Goal: Transaction & Acquisition: Purchase product/service

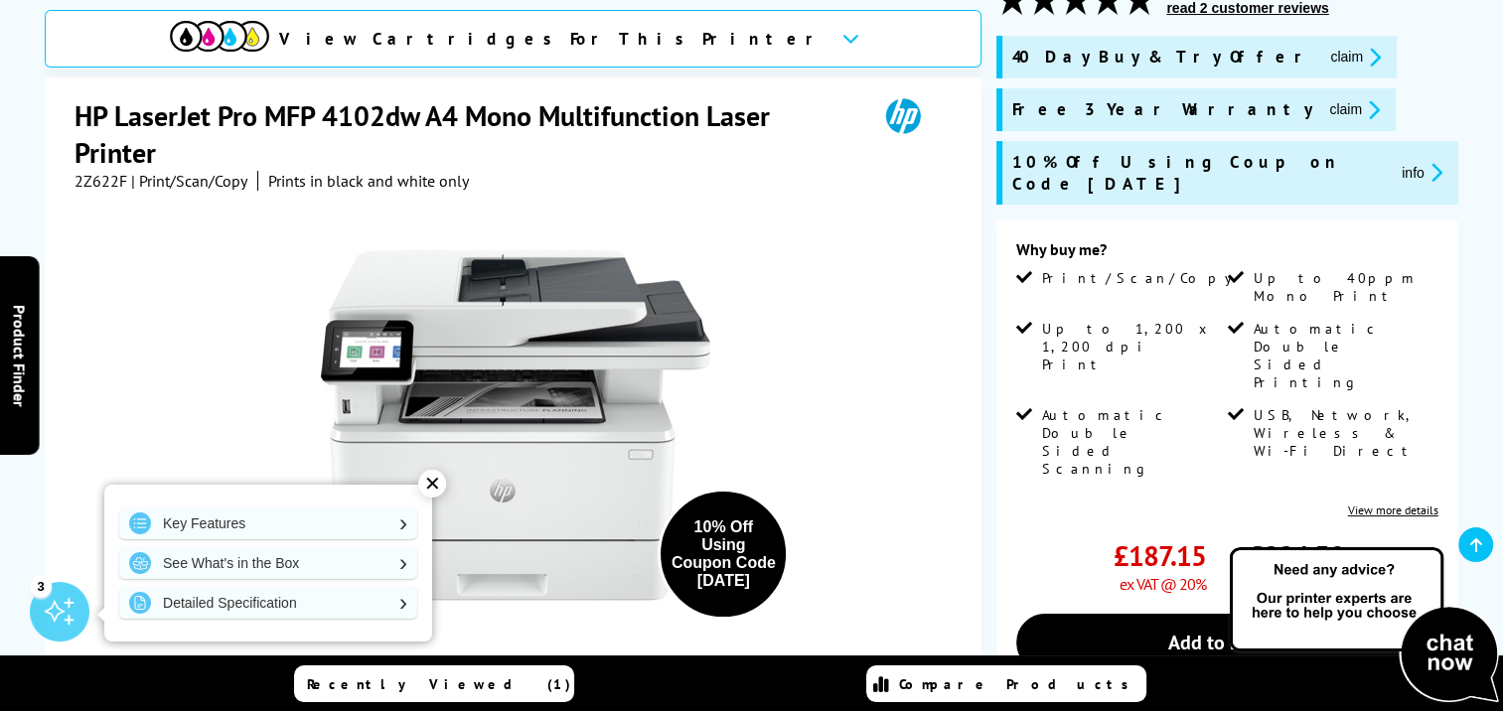
click at [427, 487] on div "✕" at bounding box center [432, 484] width 28 height 28
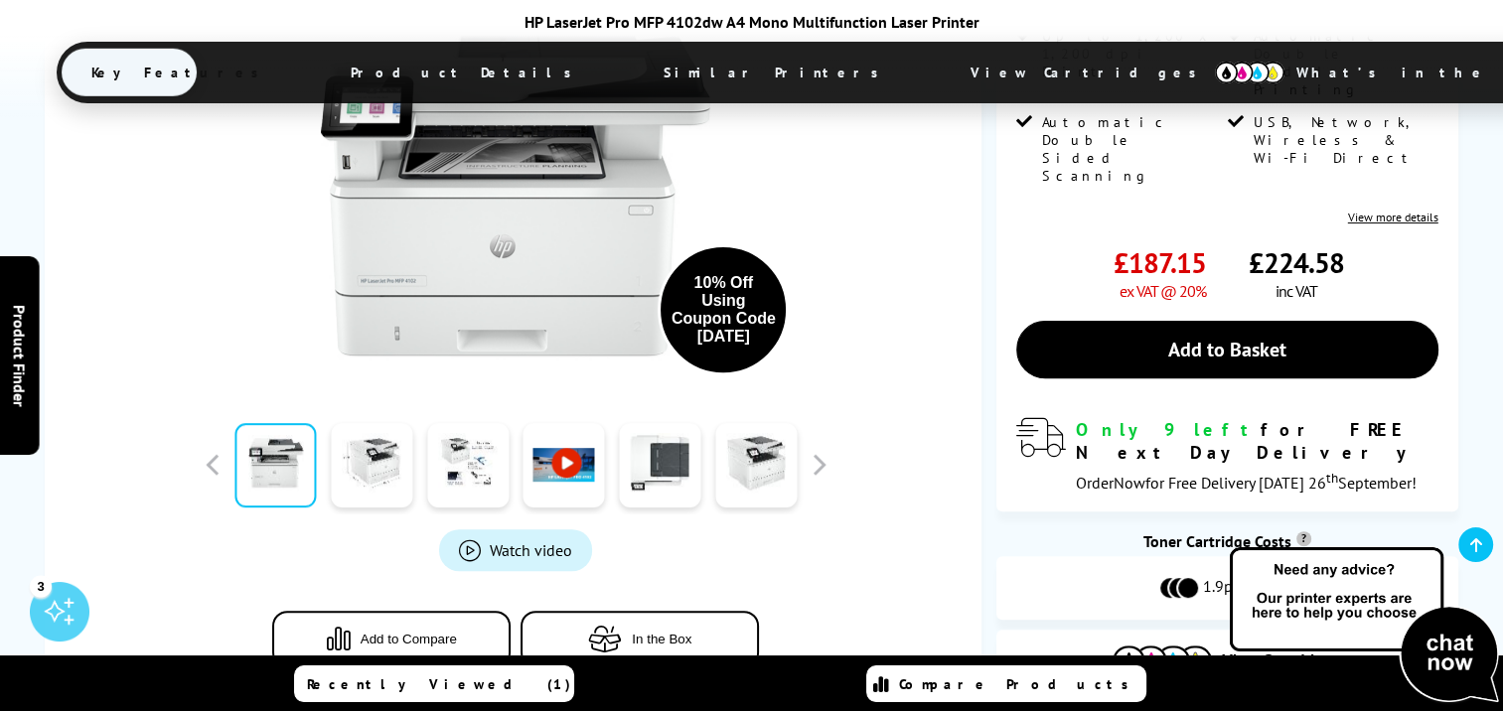
scroll to position [596, 0]
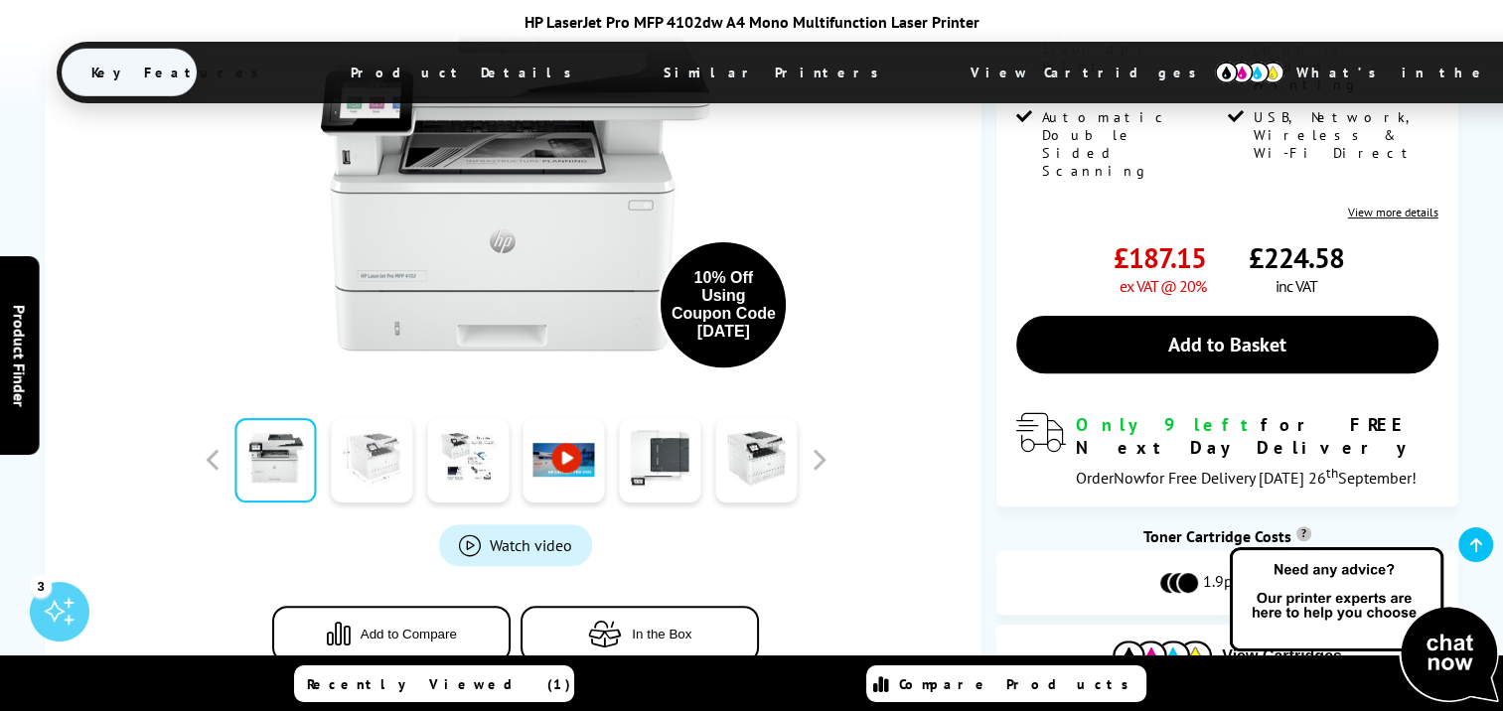
click at [382, 418] on link at bounding box center [371, 460] width 81 height 84
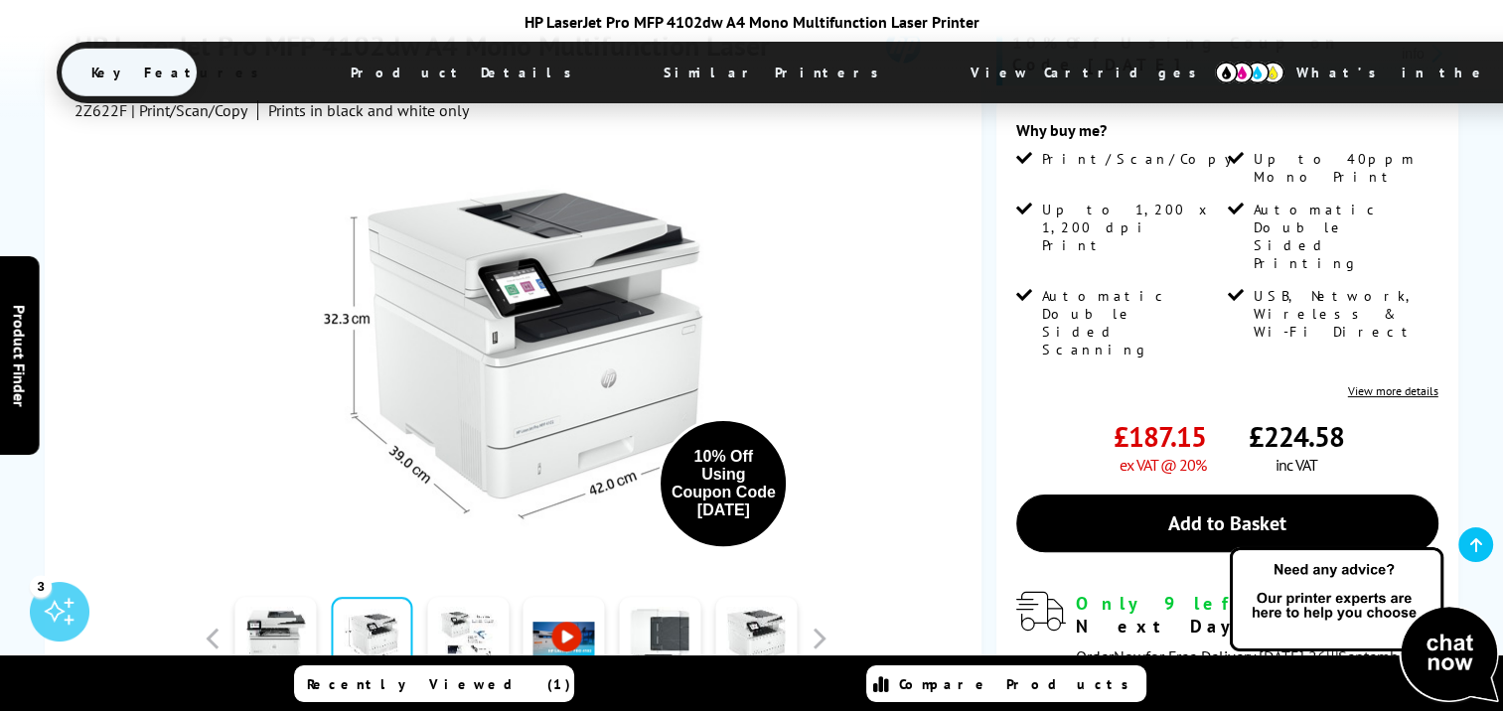
scroll to position [695, 0]
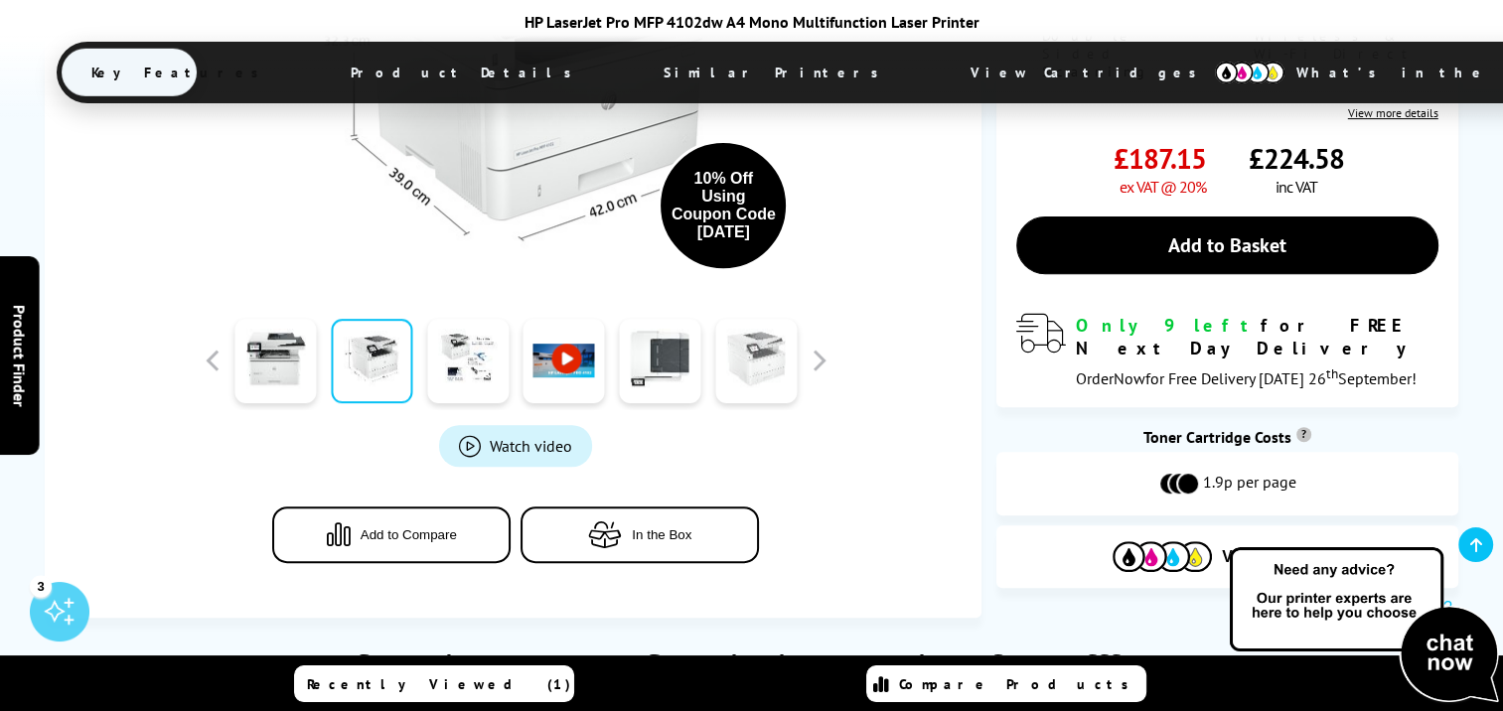
click at [765, 319] on link at bounding box center [755, 361] width 81 height 84
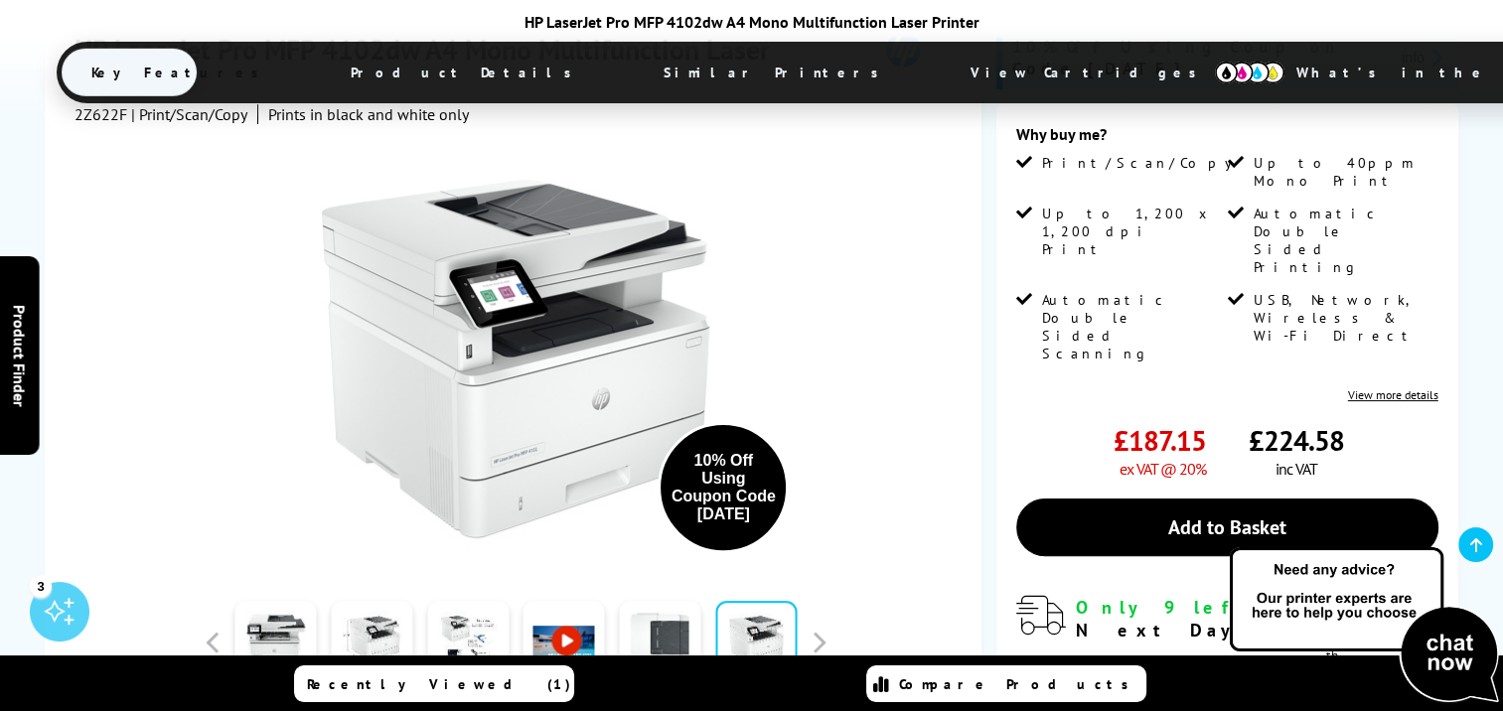
scroll to position [397, 0]
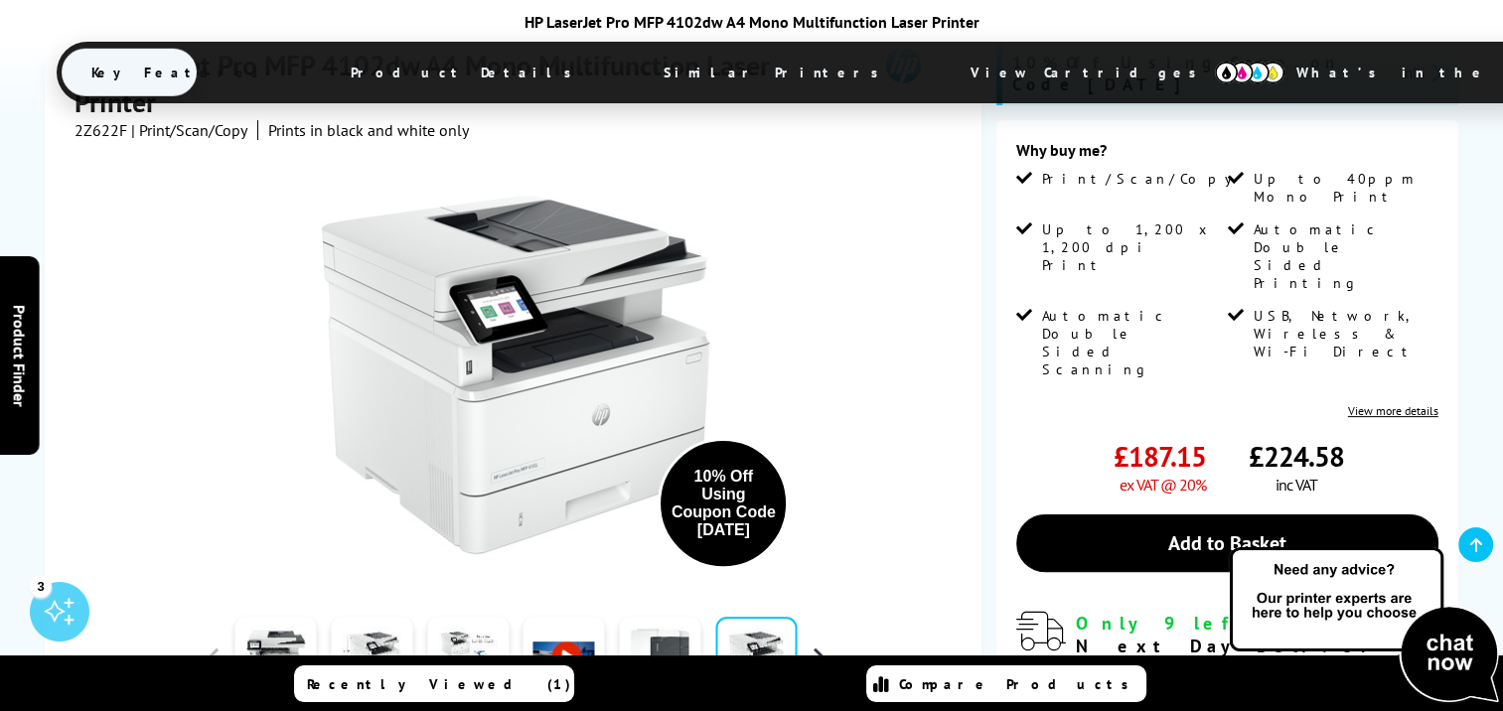
click at [814, 644] on button "button" at bounding box center [819, 659] width 30 height 30
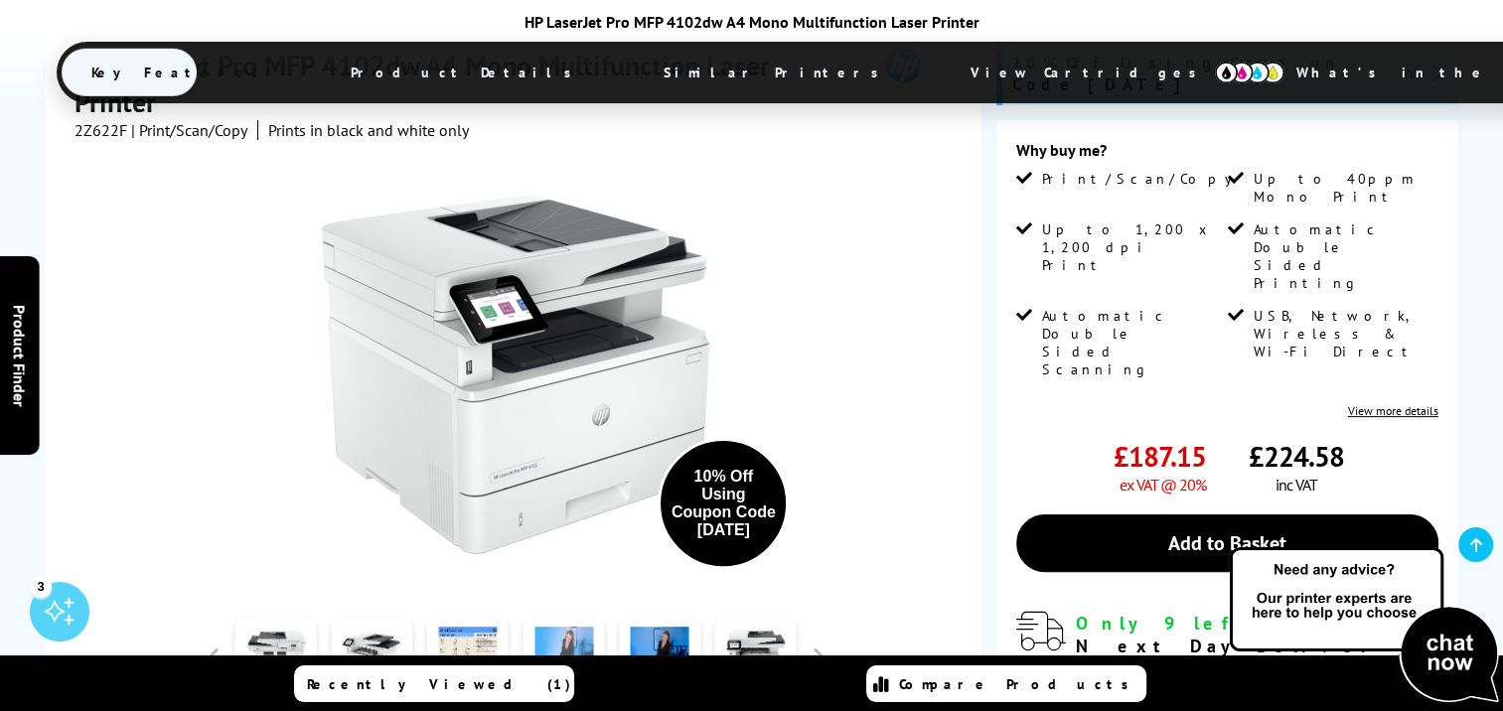
click at [551, 617] on link at bounding box center [564, 659] width 81 height 84
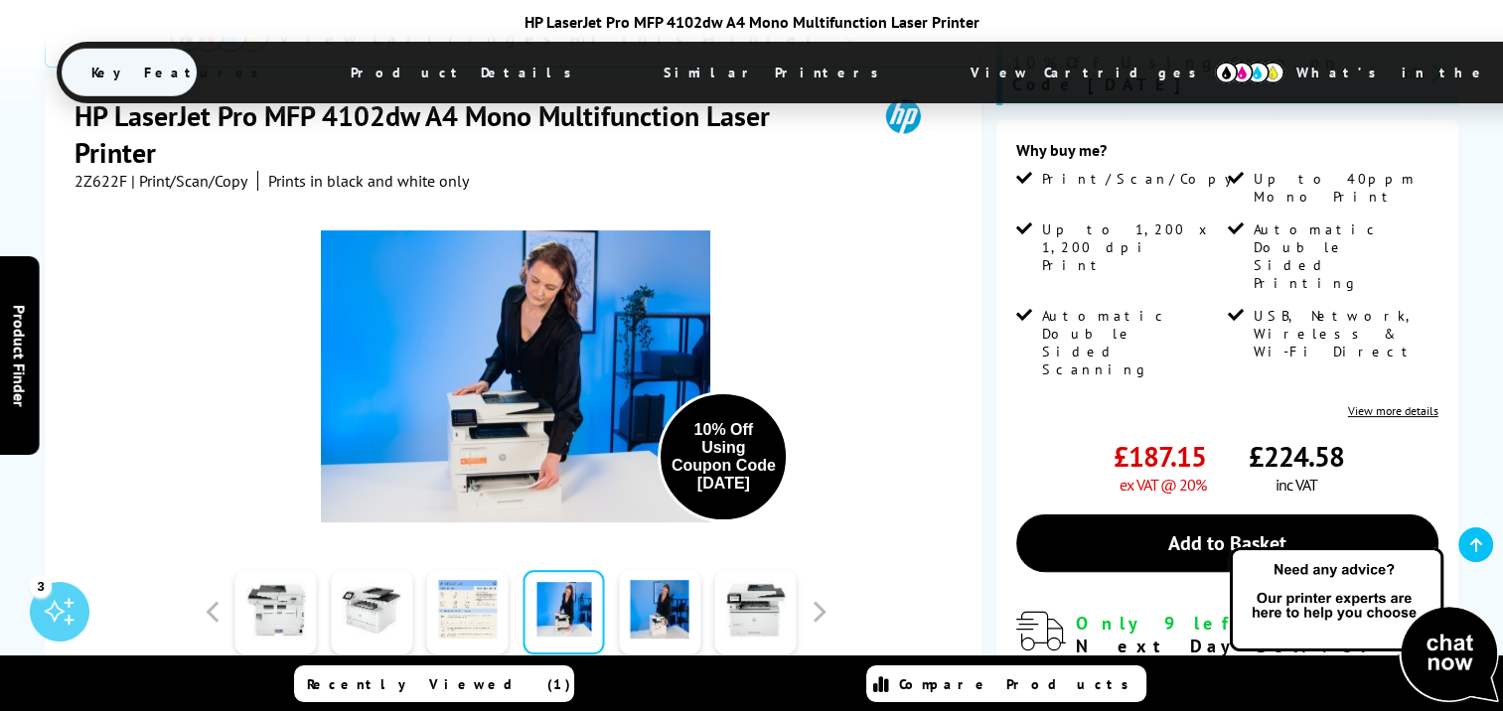
click at [462, 570] on link at bounding box center [467, 612] width 81 height 84
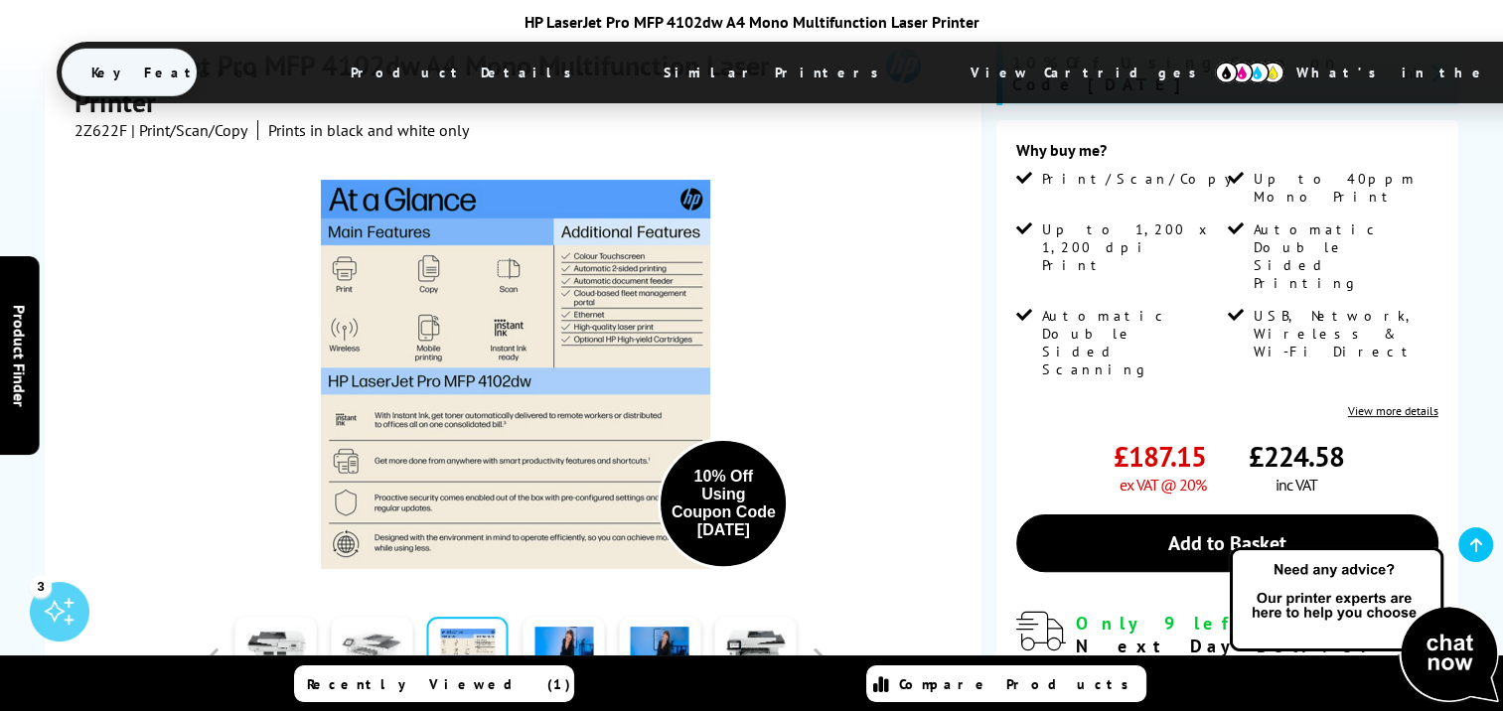
click at [380, 617] on link at bounding box center [371, 659] width 81 height 84
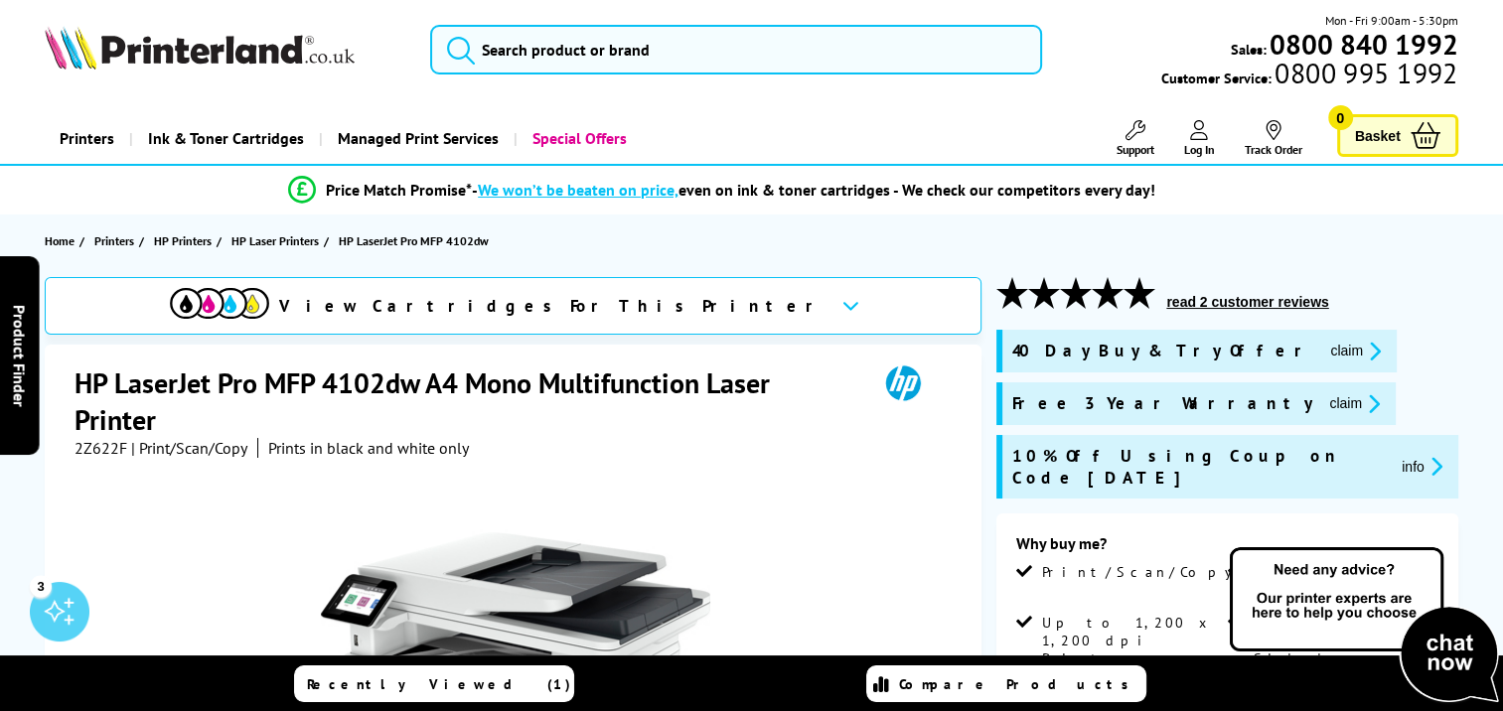
scroll to position [0, 0]
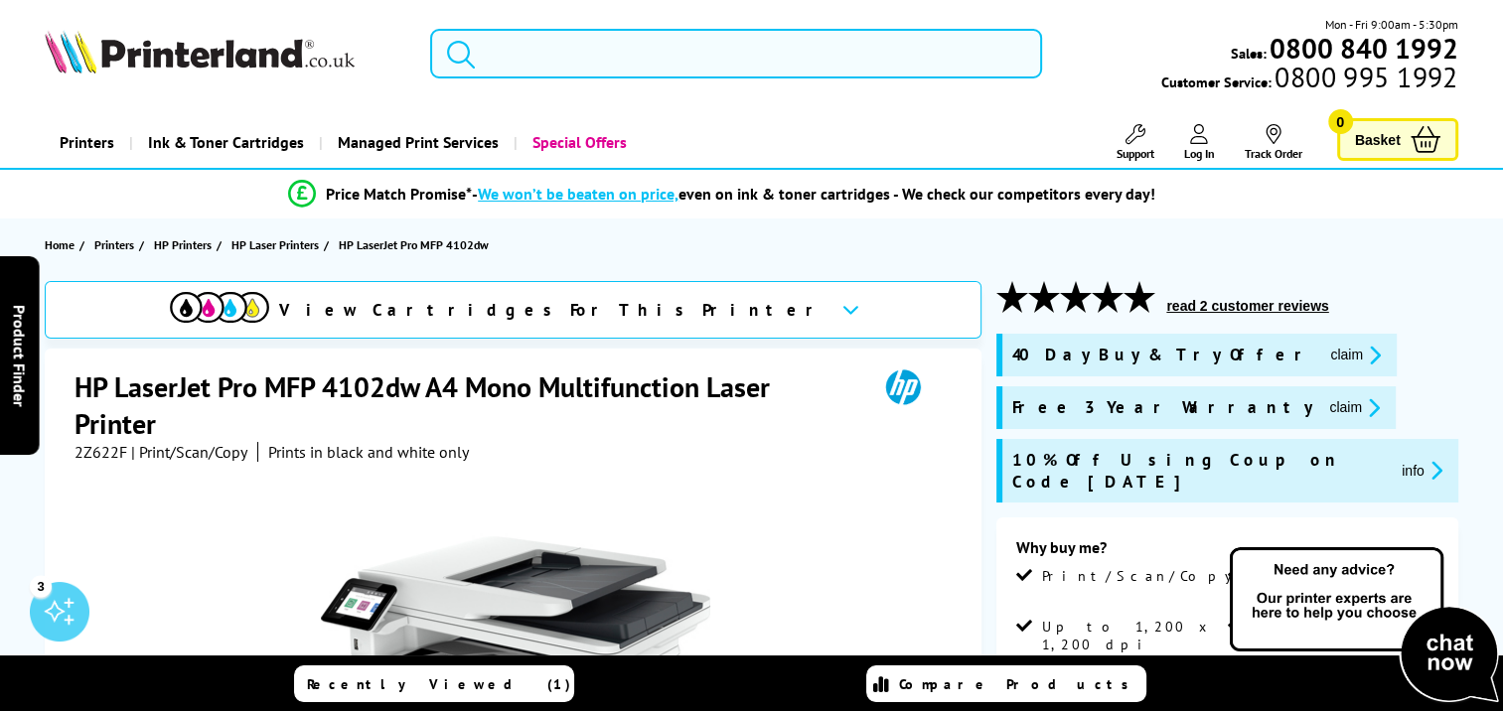
click at [683, 54] on input "search" at bounding box center [736, 54] width 612 height 50
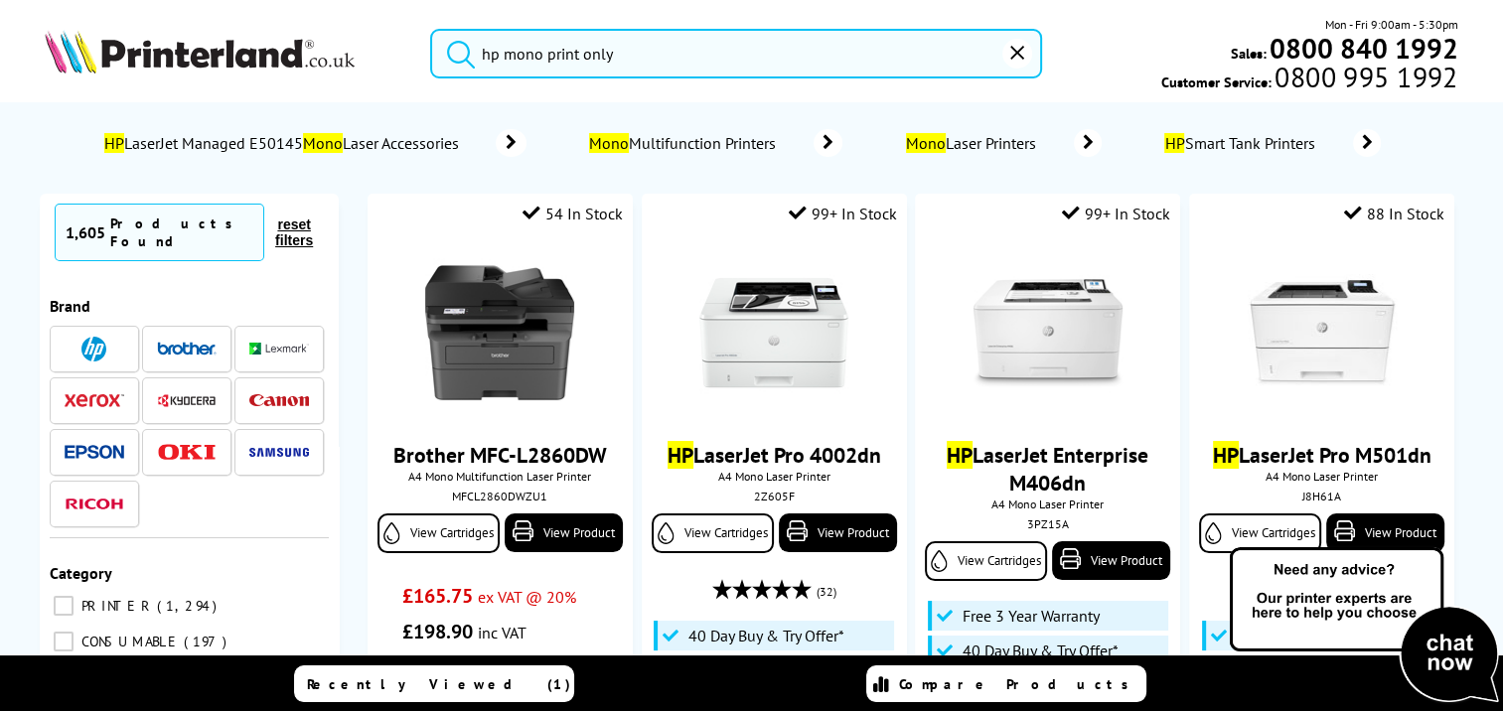
type input "hp mono print only"
click at [431, 29] on button "submit" at bounding box center [456, 51] width 50 height 44
click at [95, 337] on img at bounding box center [93, 349] width 25 height 25
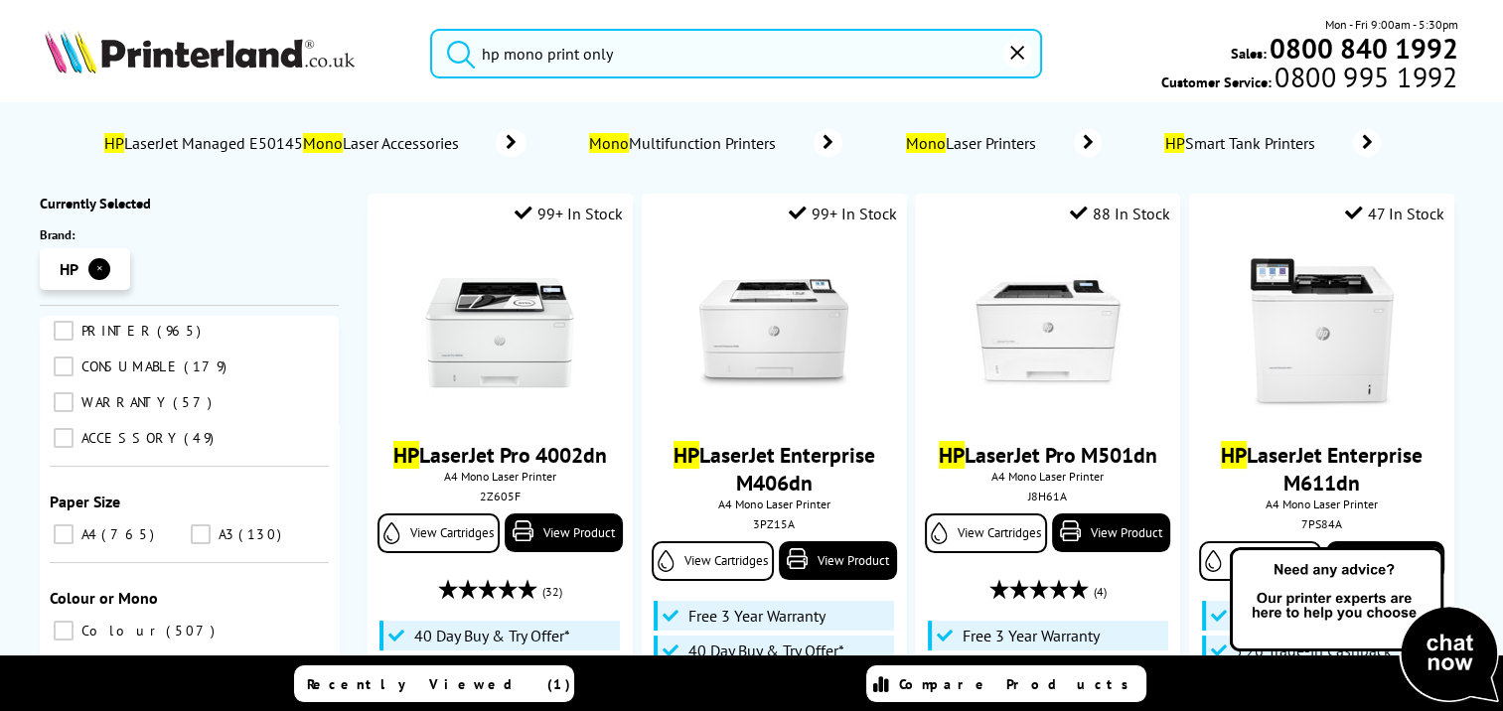
scroll to position [298, 0]
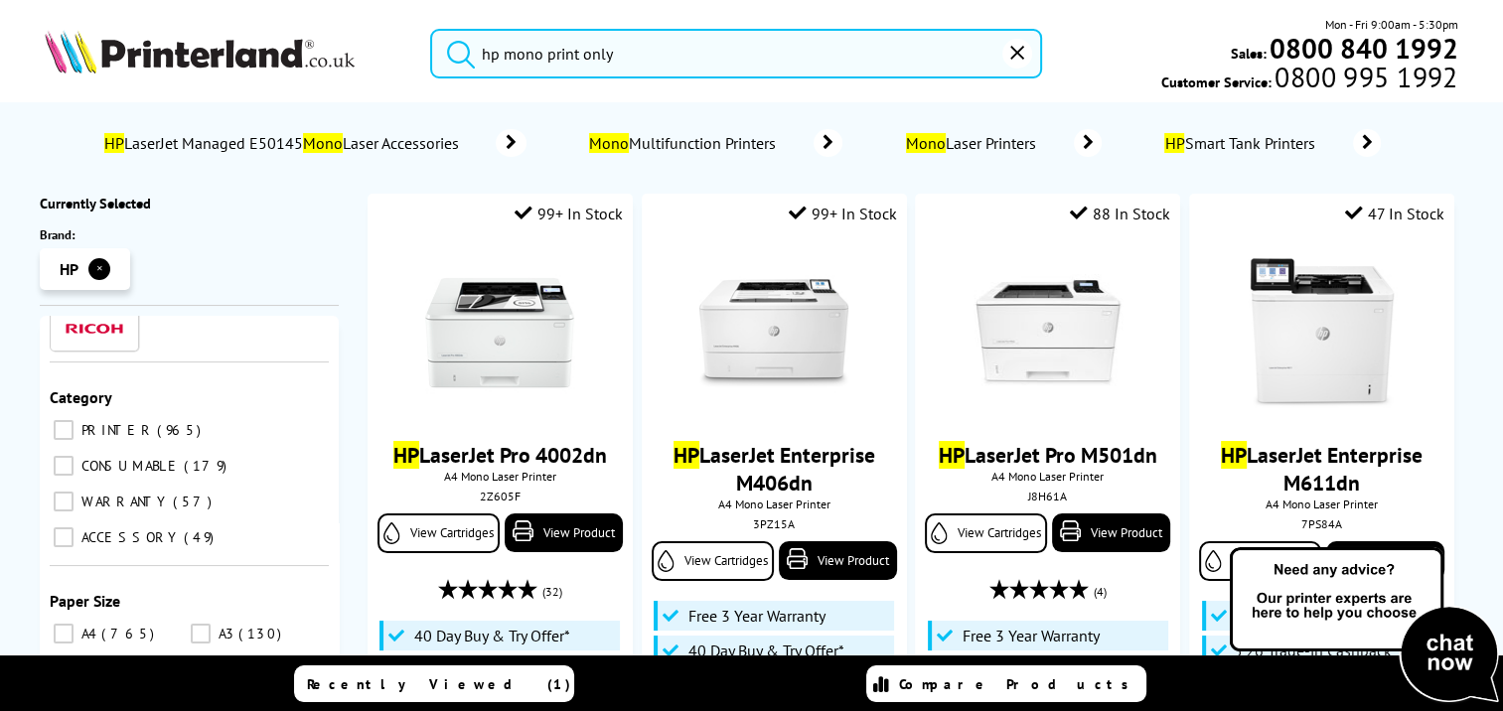
click at [60, 420] on input "PRINTER 965" at bounding box center [64, 430] width 20 height 20
checkbox input "true"
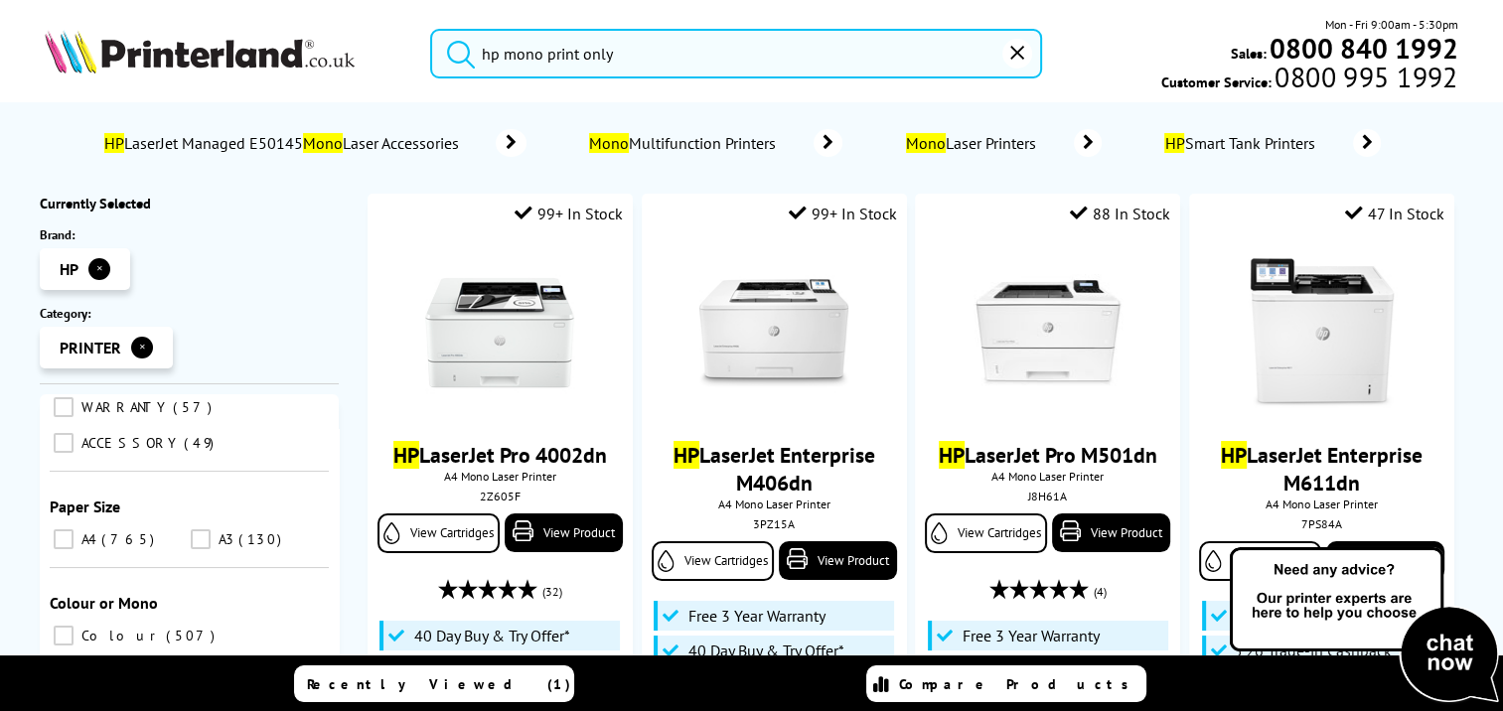
scroll to position [497, 0]
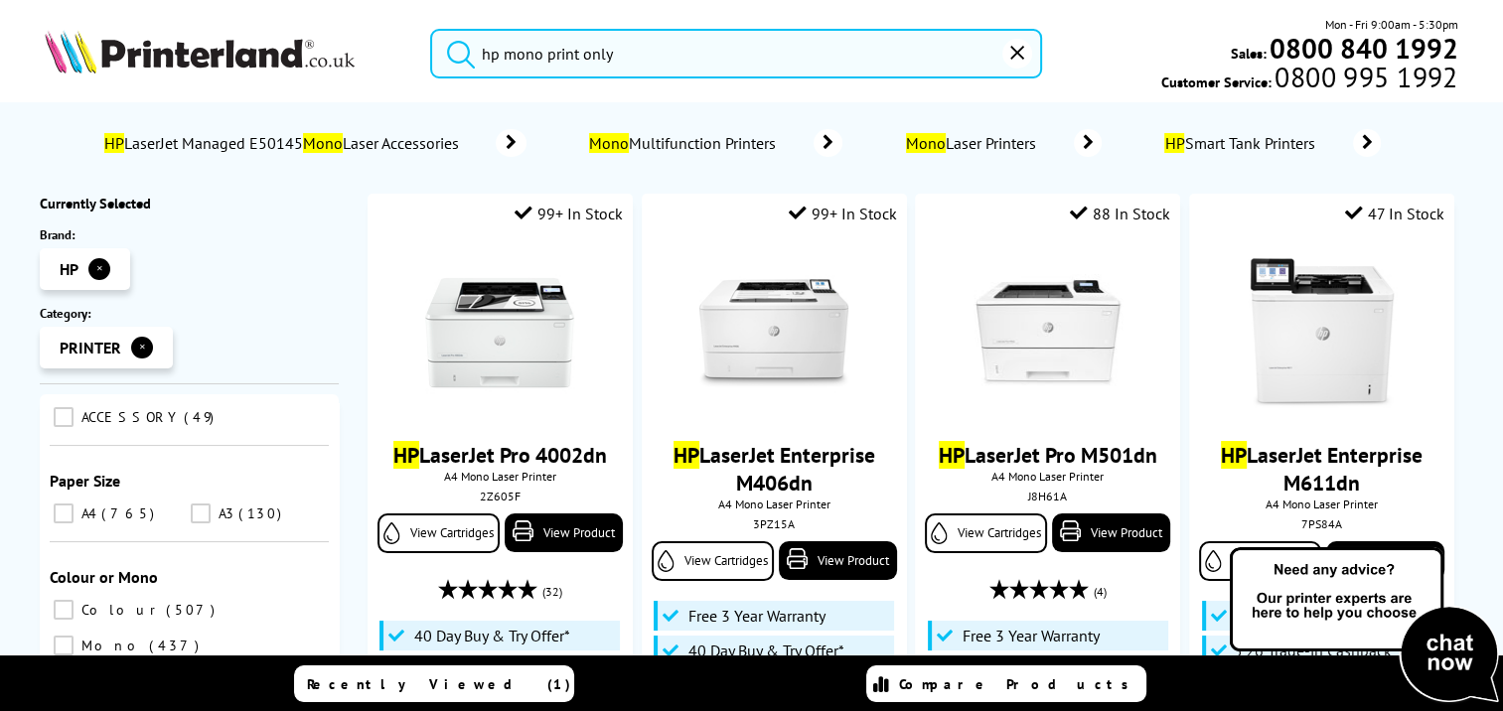
click at [74, 636] on input "Mono 437" at bounding box center [64, 646] width 20 height 20
checkbox input "true"
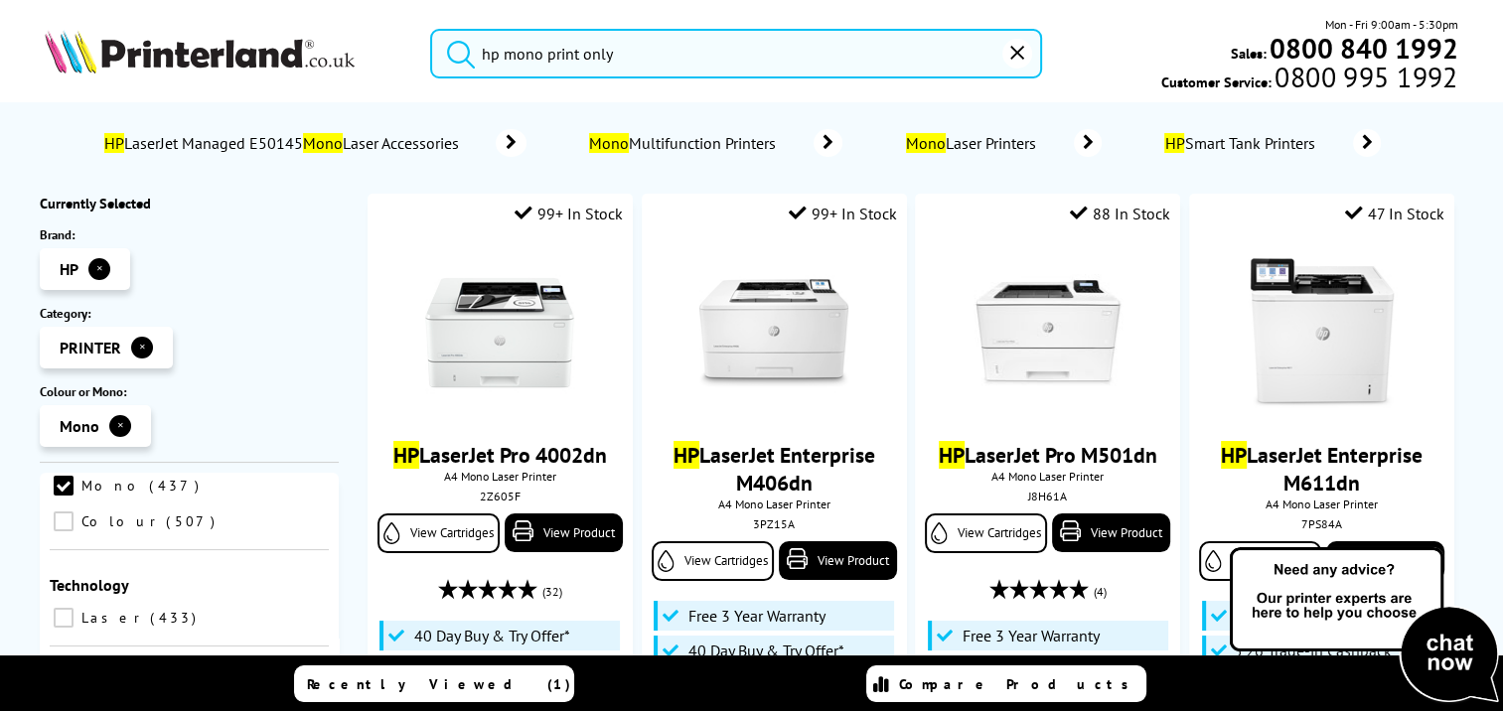
scroll to position [596, 0]
click at [68, 604] on input "Laser 433" at bounding box center [64, 614] width 20 height 20
checkbox input "true"
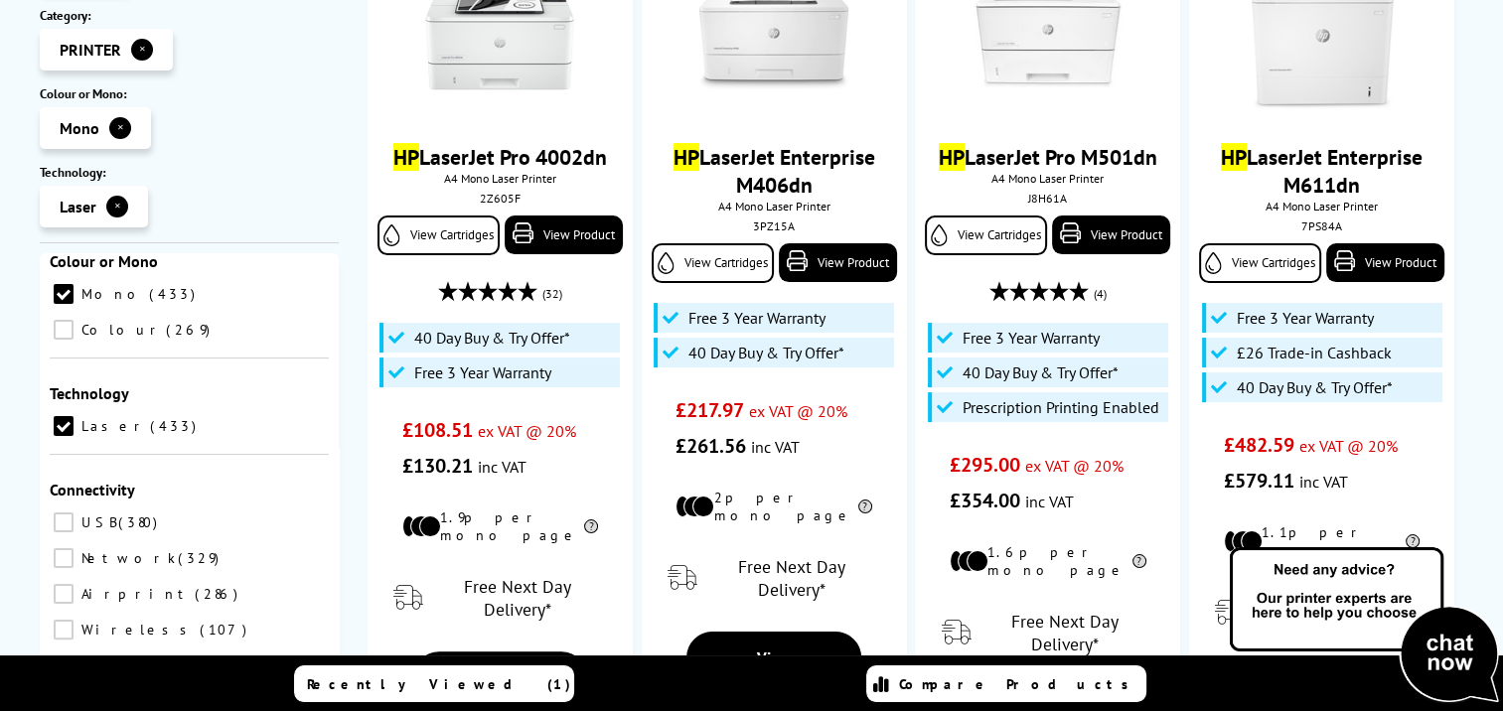
scroll to position [596, 0]
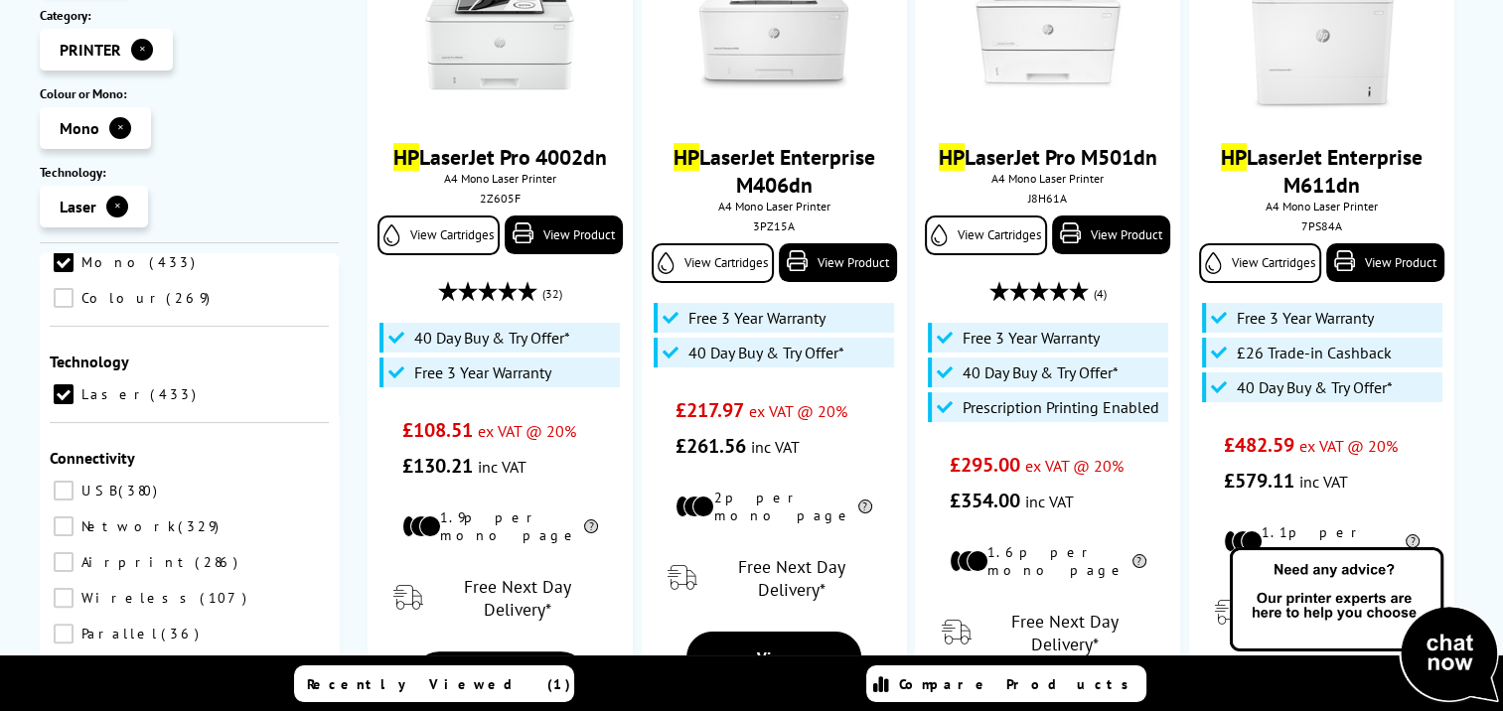
click at [74, 588] on input "Wireless 107" at bounding box center [64, 598] width 20 height 20
checkbox input "true"
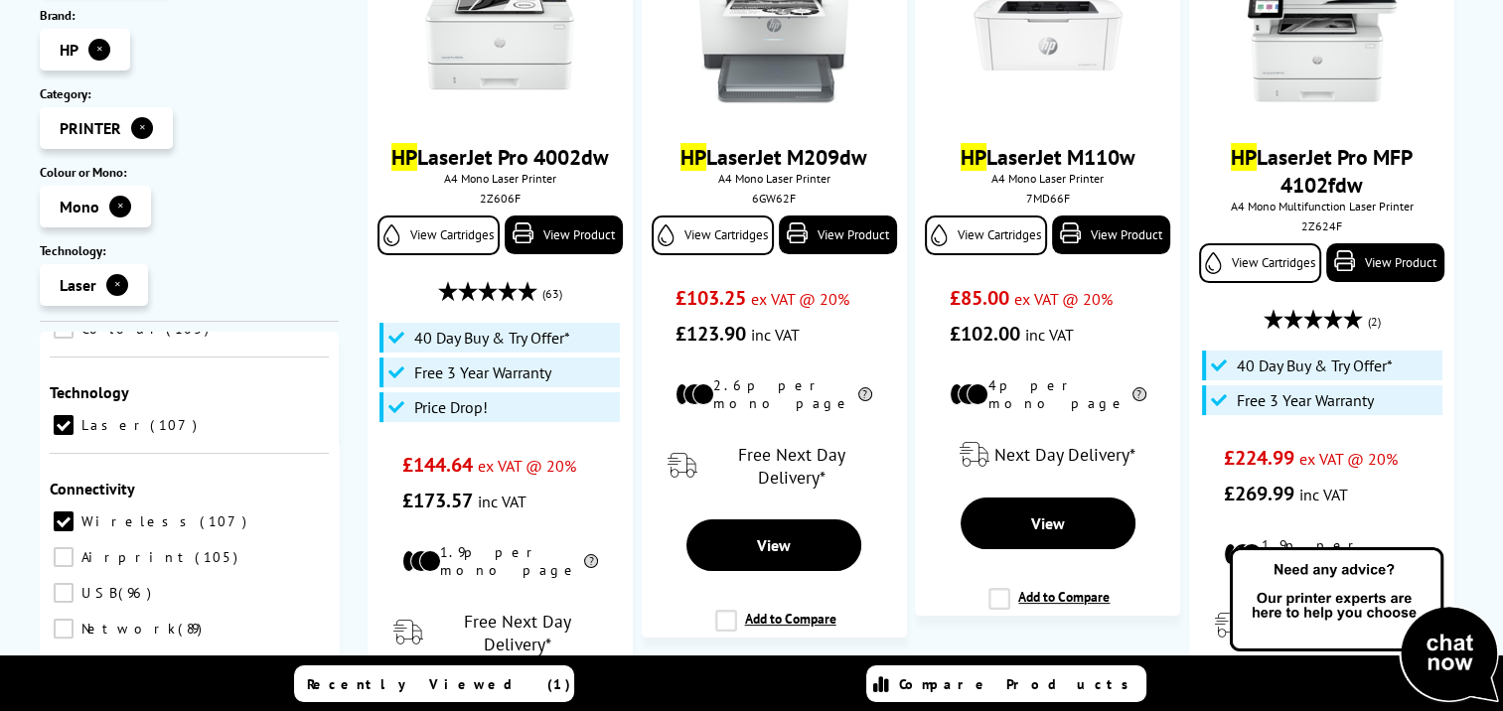
scroll to position [692, 0]
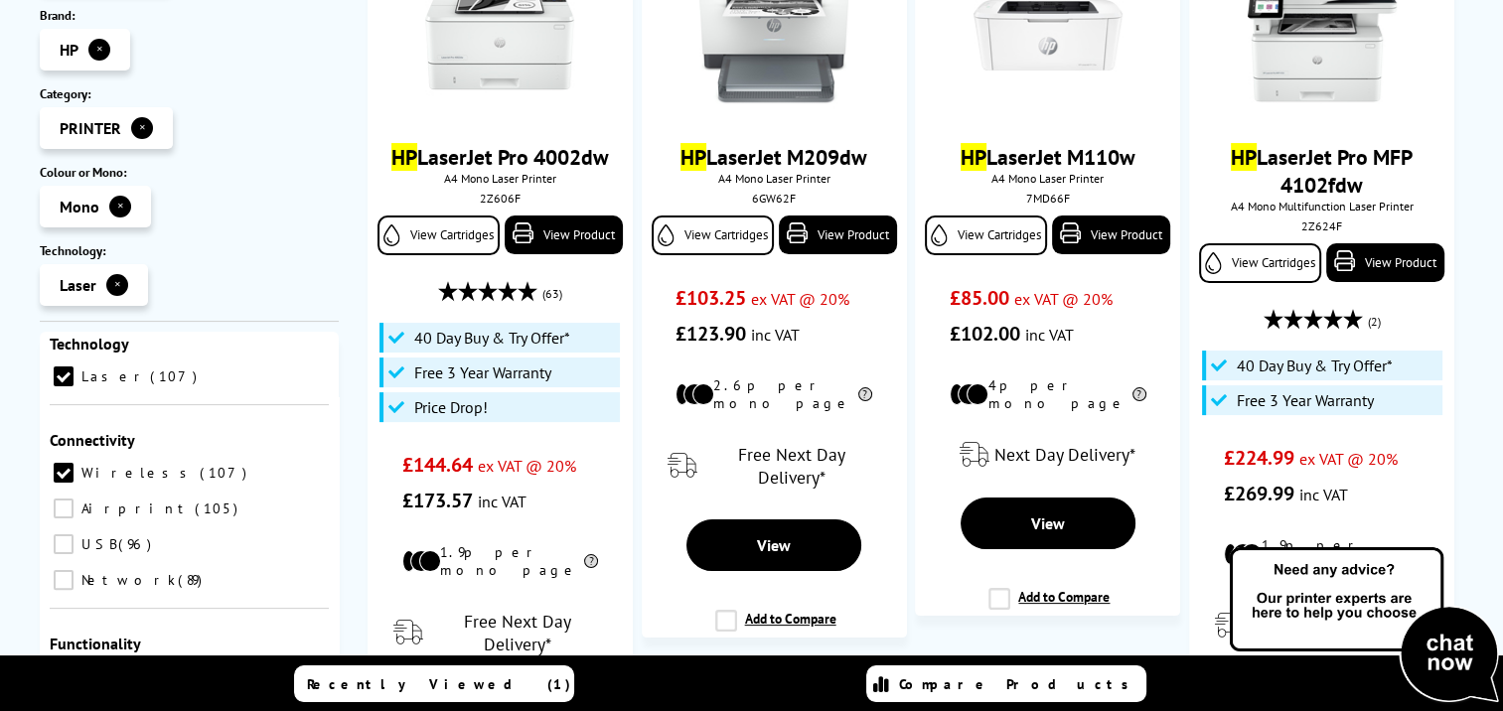
click at [74, 499] on input "Airprint 105" at bounding box center [64, 509] width 20 height 20
checkbox input "true"
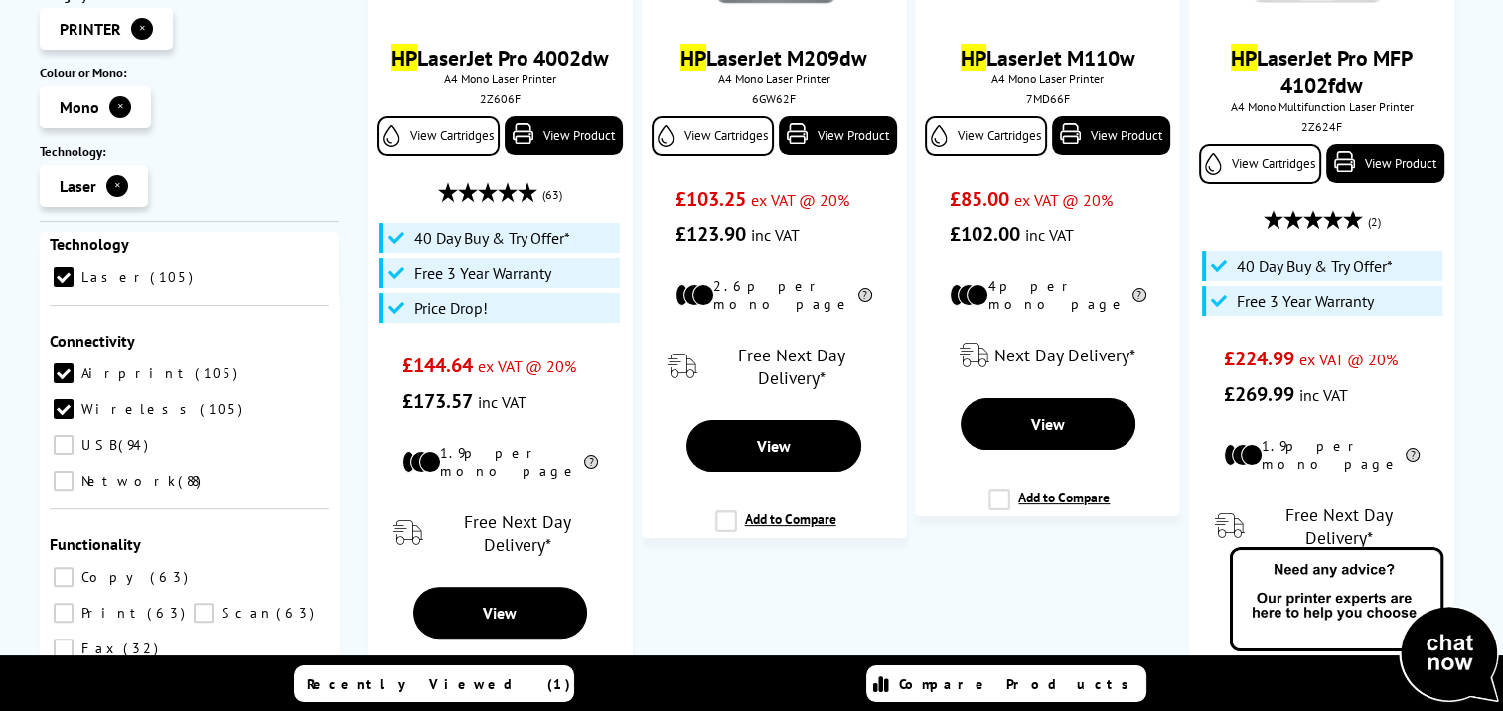
click at [74, 603] on input "Print 63" at bounding box center [64, 613] width 20 height 20
checkbox input "true"
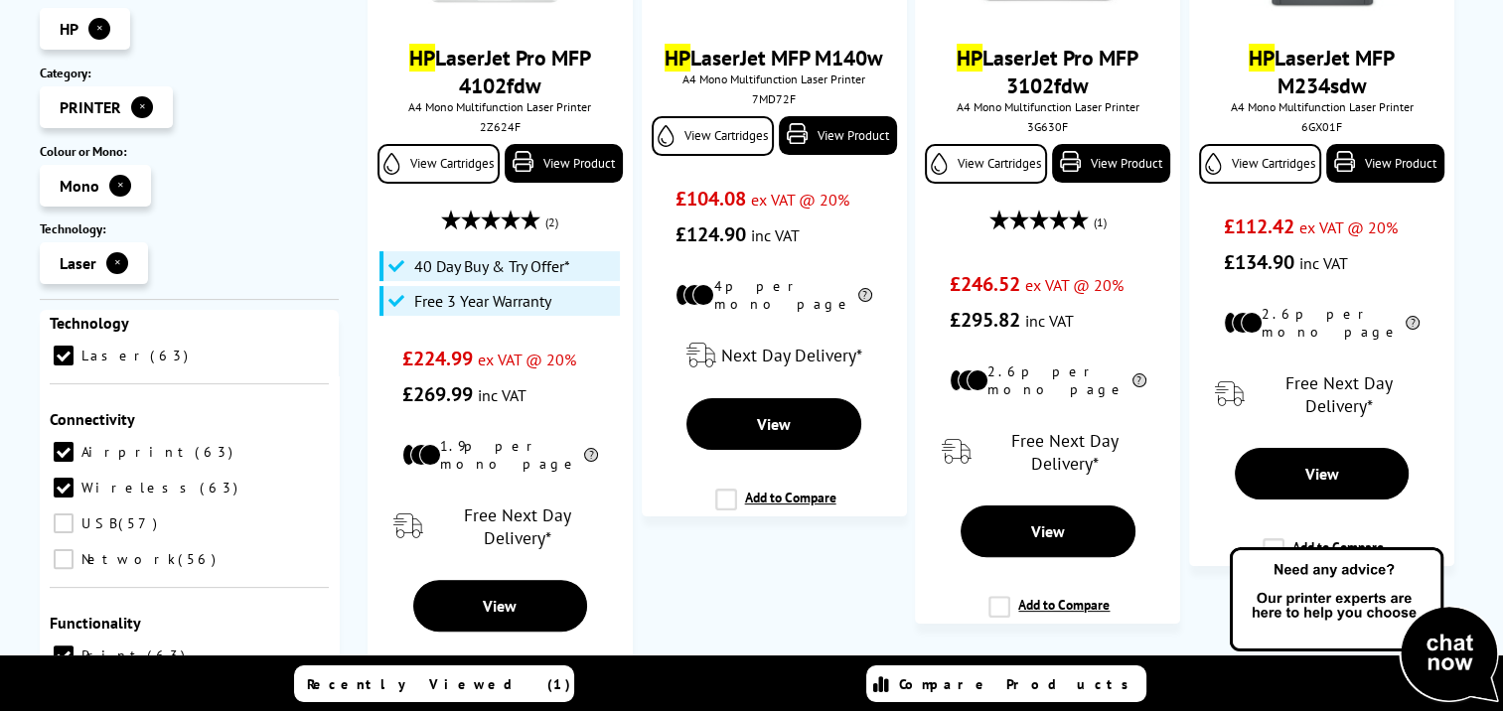
scroll to position [497, 0]
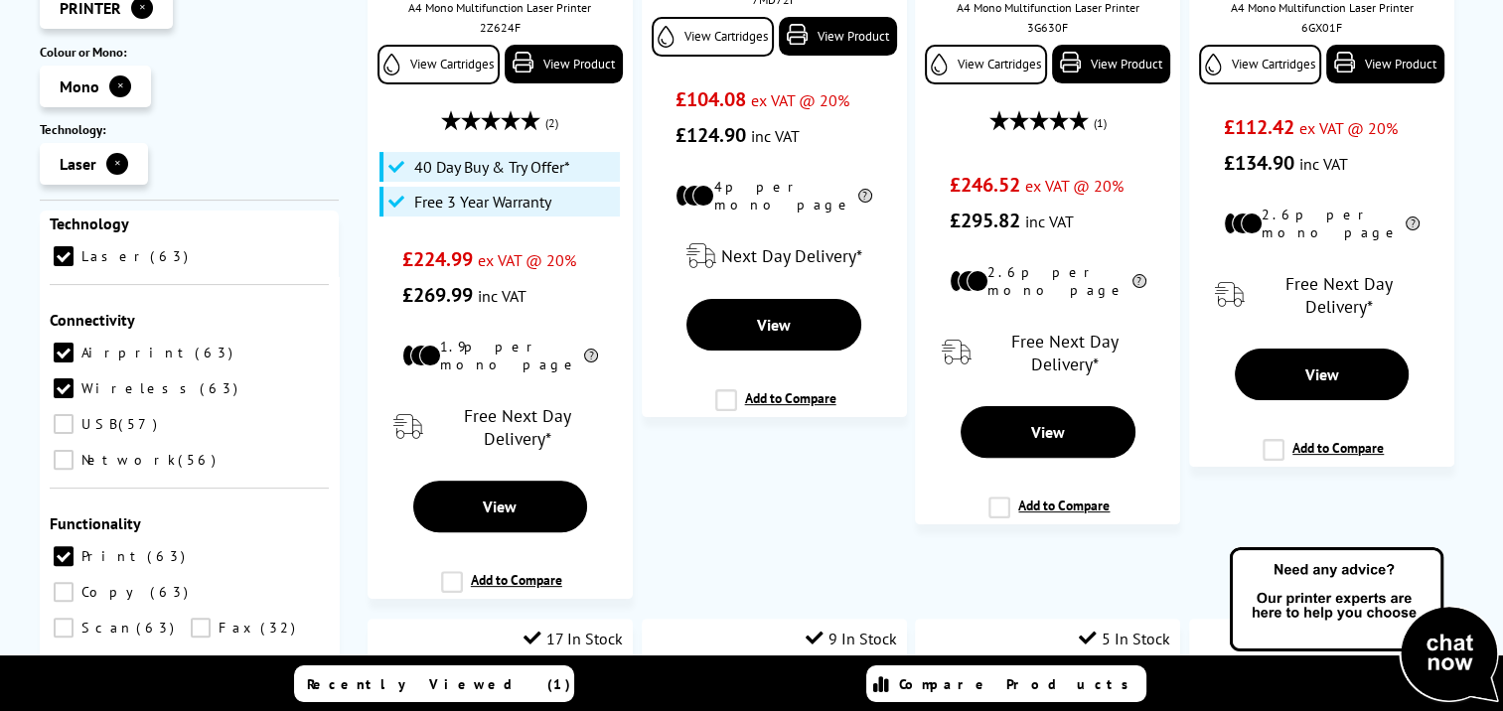
click at [66, 710] on input "Print 48" at bounding box center [64, 724] width 20 height 20
checkbox input "true"
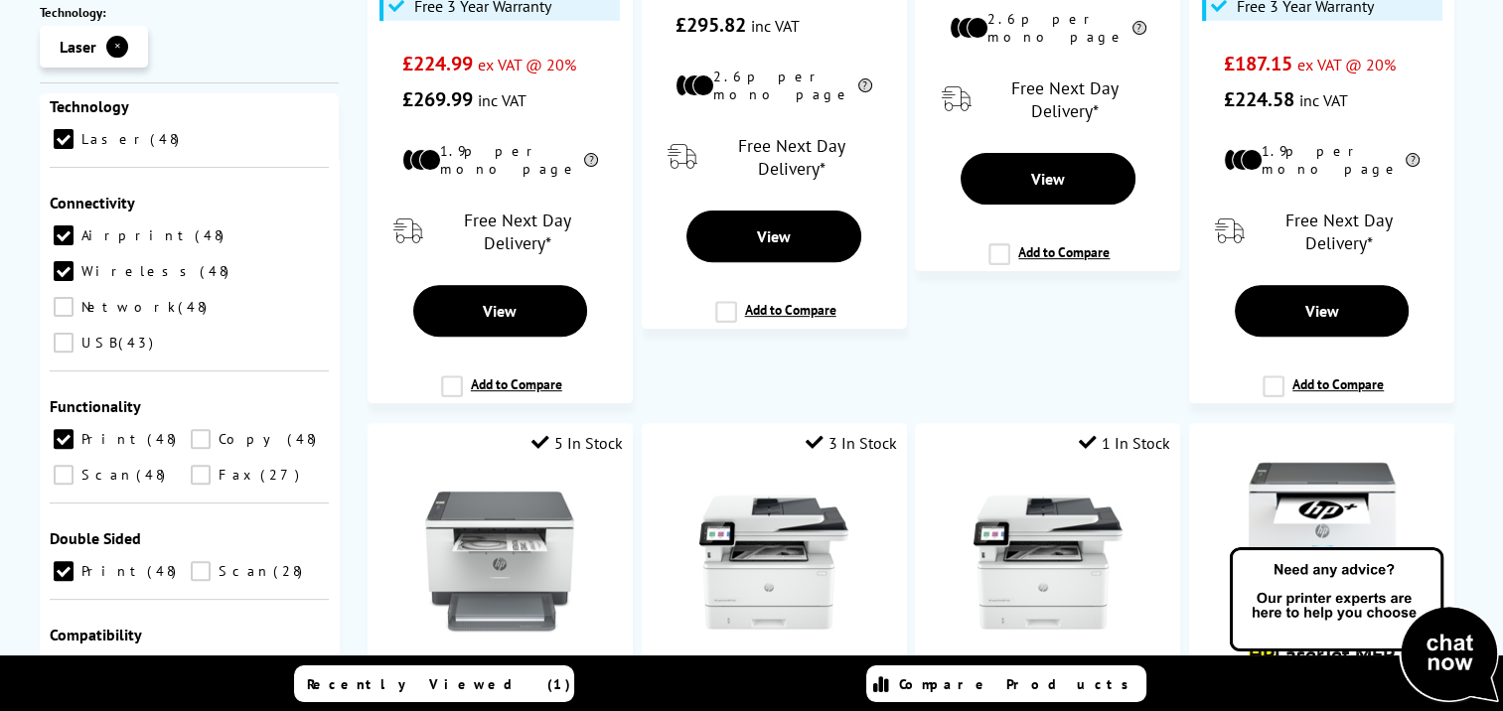
scroll to position [695, 0]
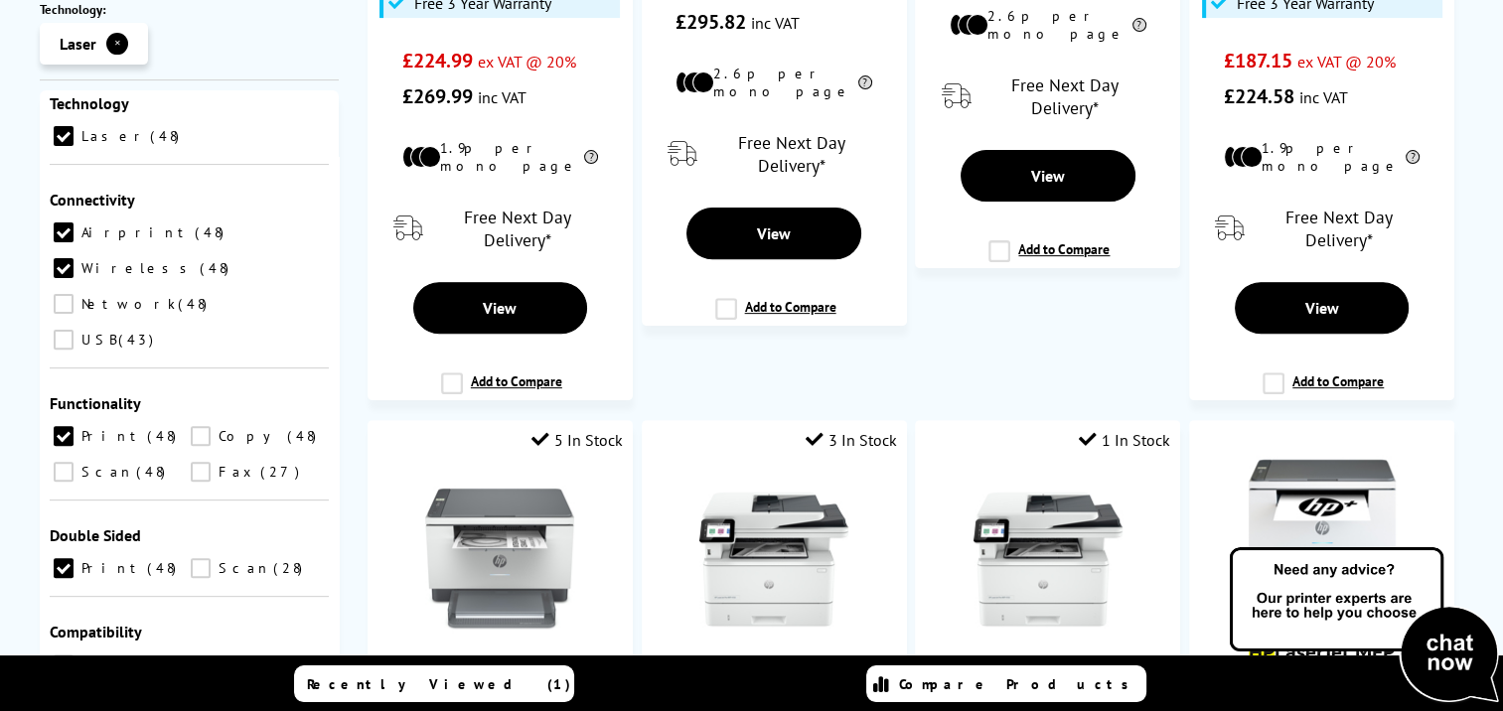
click at [74, 690] on input "Windows 48" at bounding box center [64, 700] width 20 height 20
checkbox input "true"
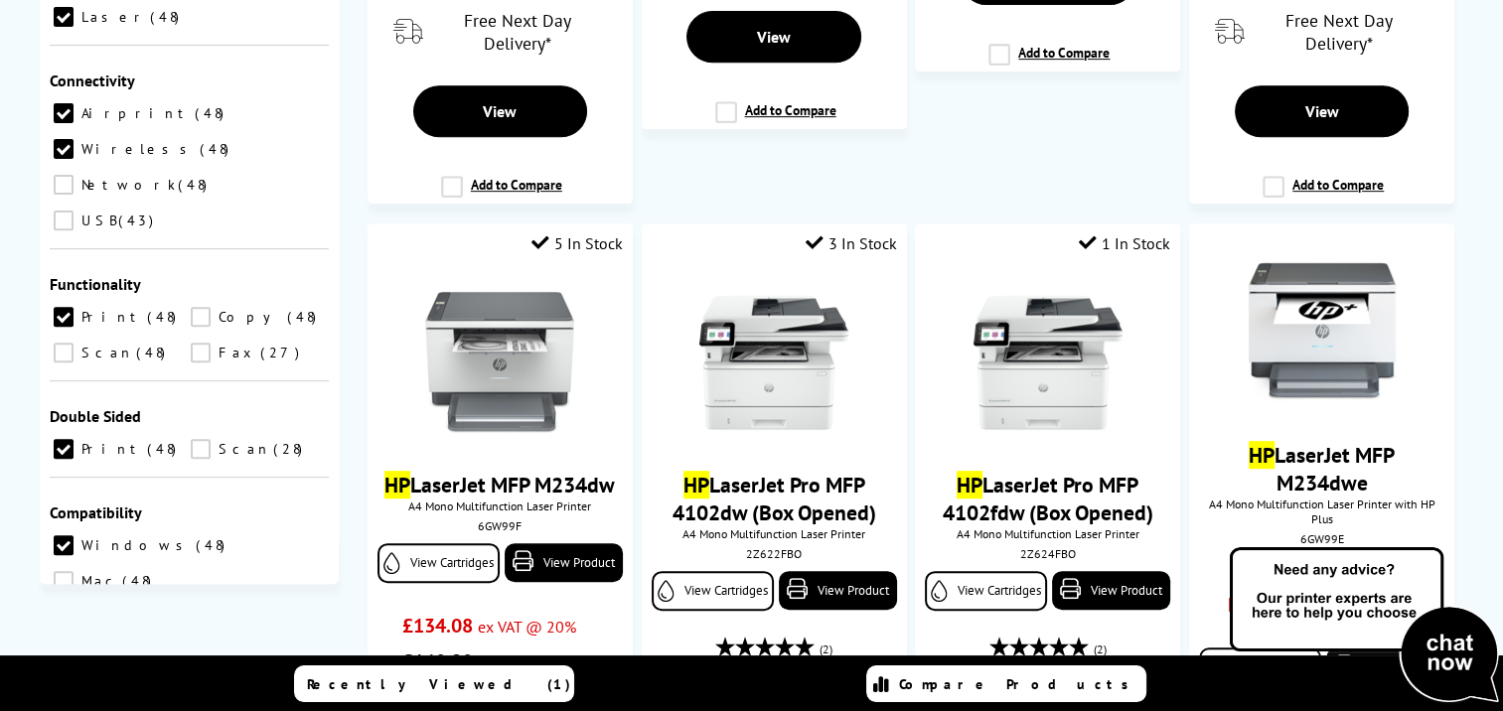
scroll to position [894, 0]
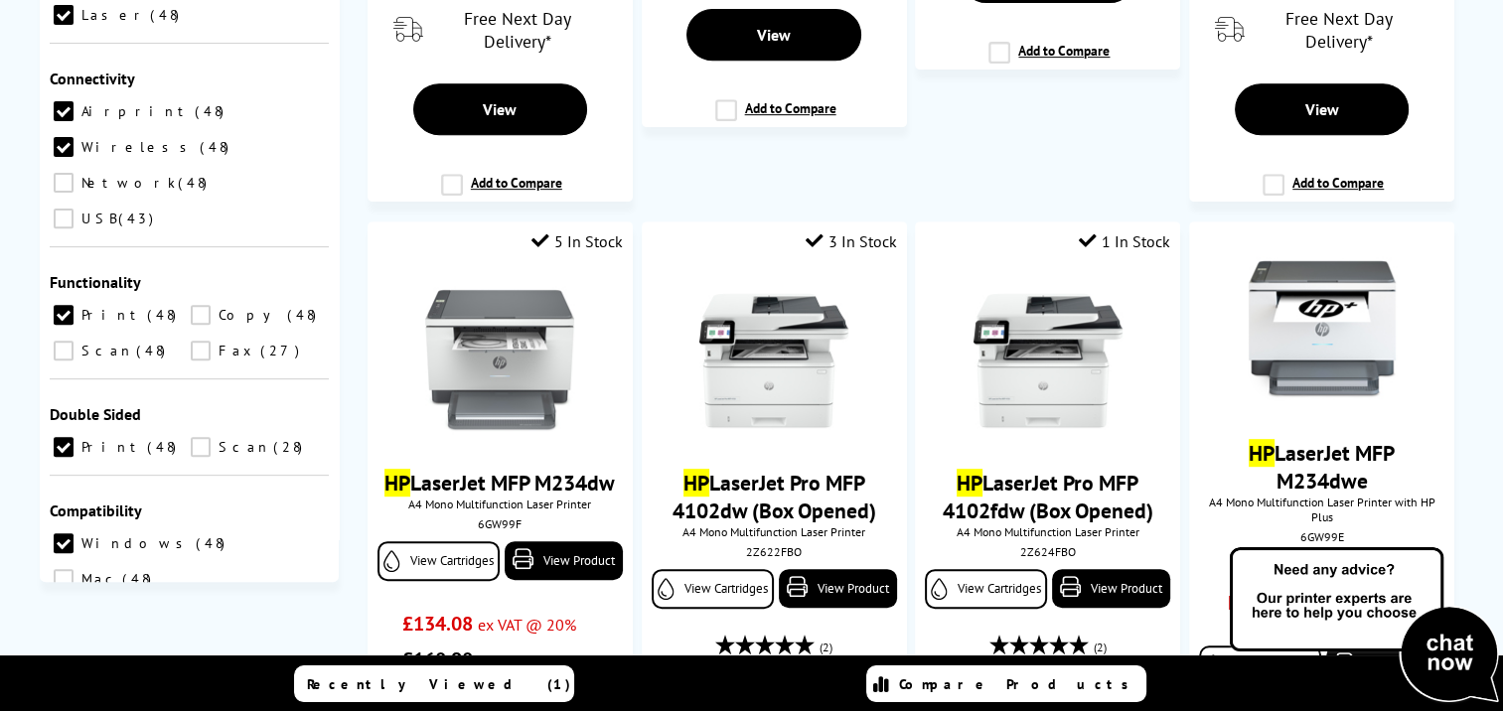
click at [290, 673] on button "Go" at bounding box center [279, 687] width 60 height 28
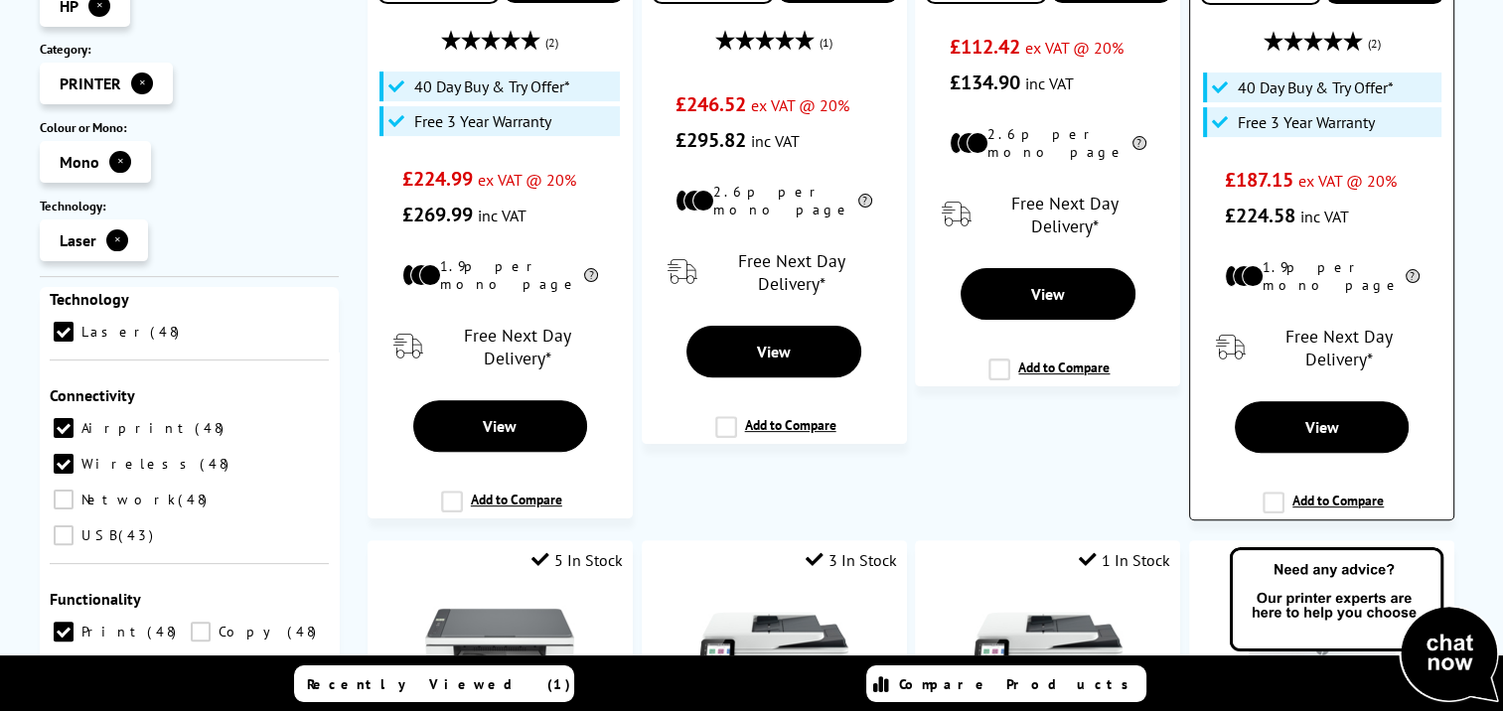
scroll to position [596, 0]
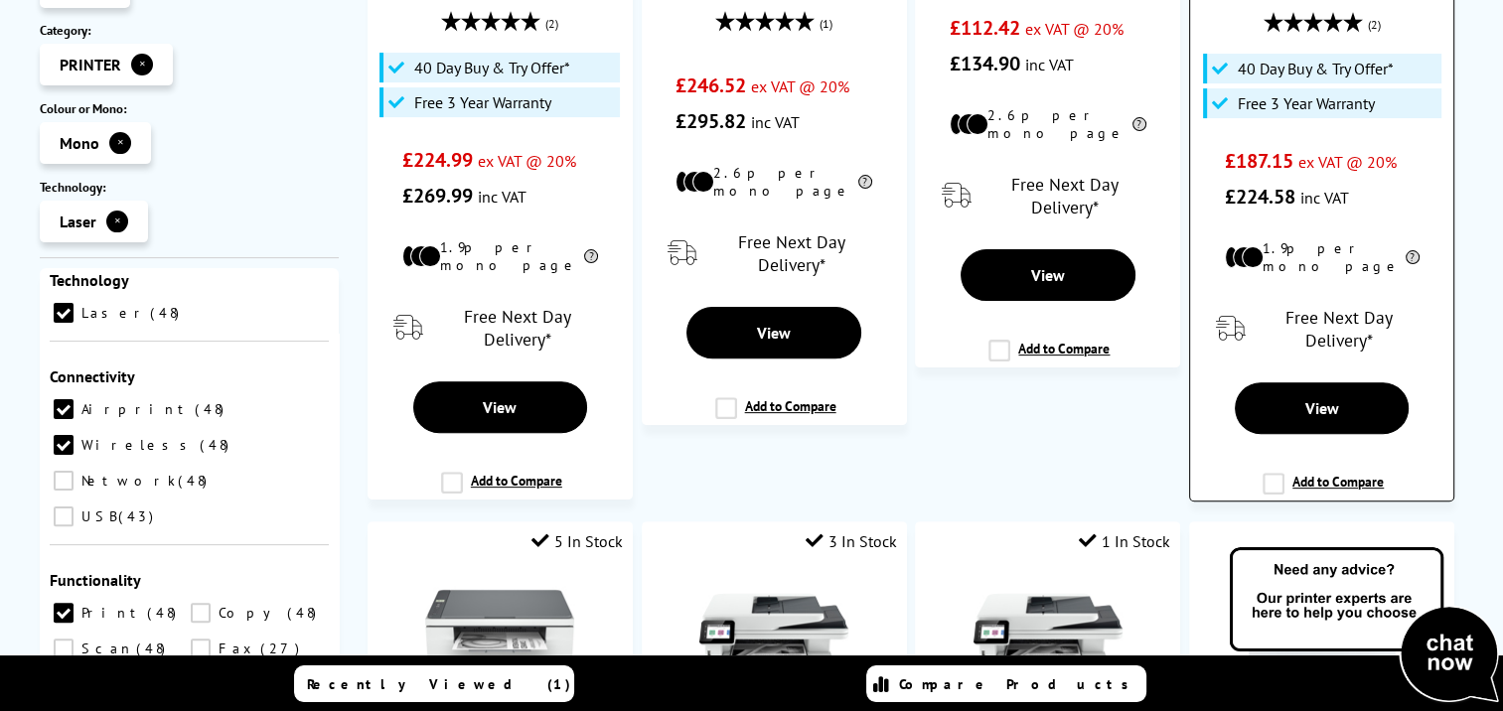
click at [1273, 473] on label "Add to Compare" at bounding box center [1323, 492] width 121 height 38
click at [0, 0] on input "Add to Compare" at bounding box center [0, 0] width 0 height 0
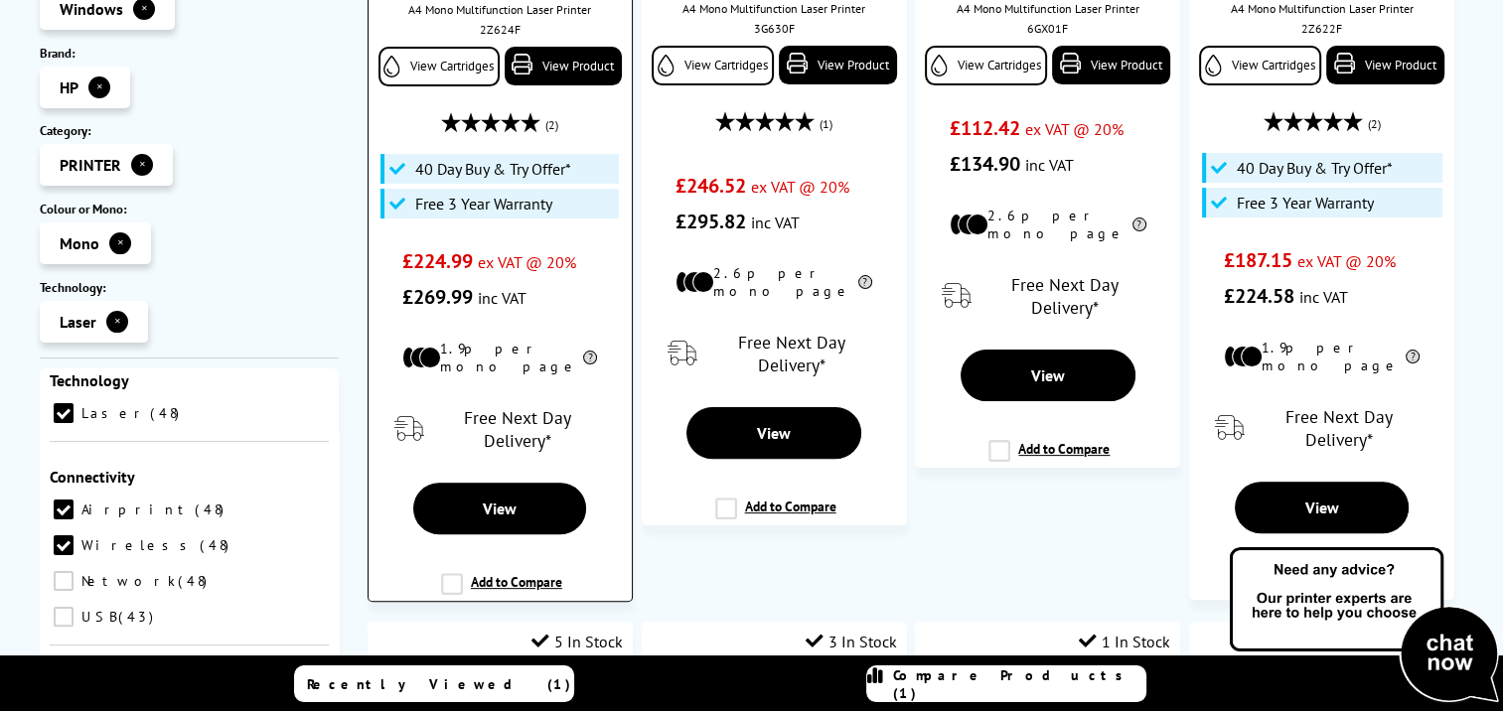
scroll to position [497, 0]
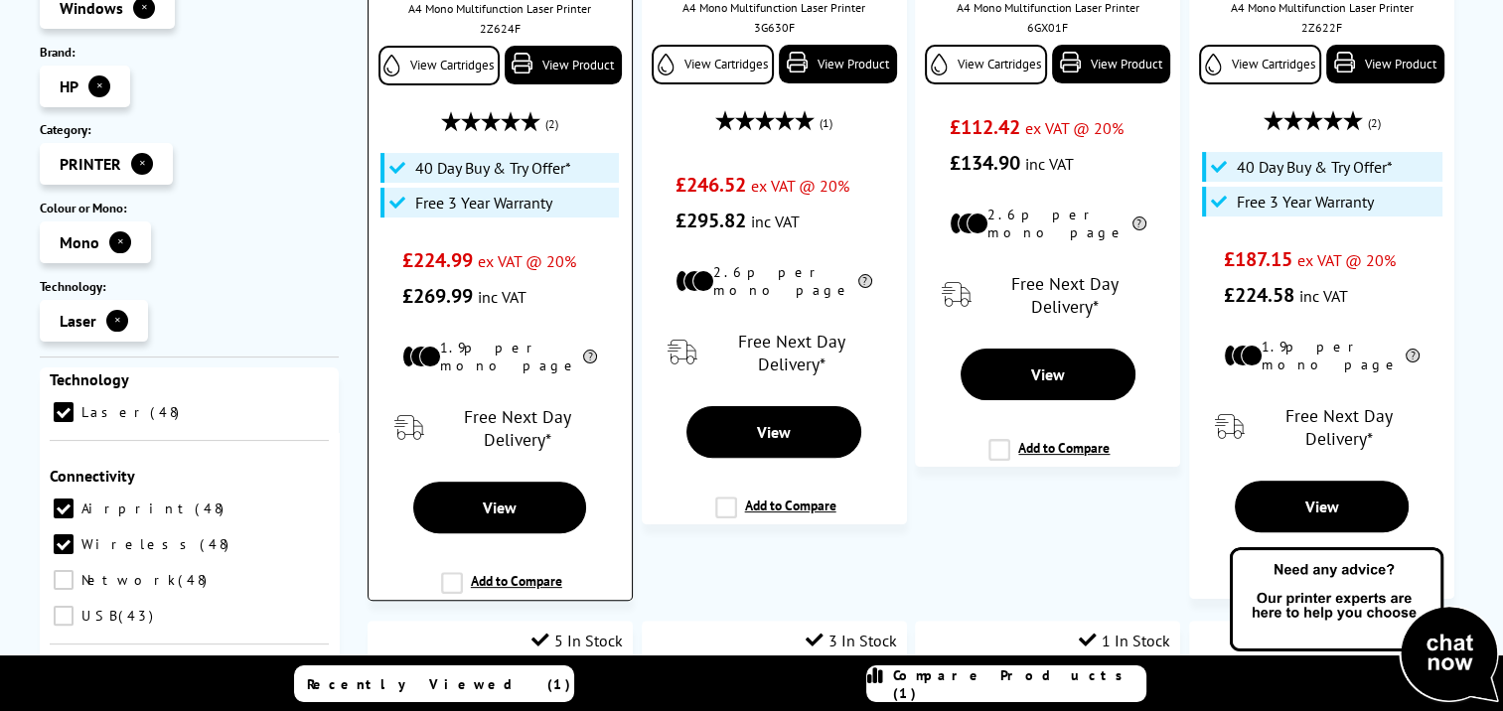
click at [450, 572] on label "Add to Compare" at bounding box center [501, 591] width 121 height 38
click at [0, 0] on input "Add to Compare" at bounding box center [0, 0] width 0 height 0
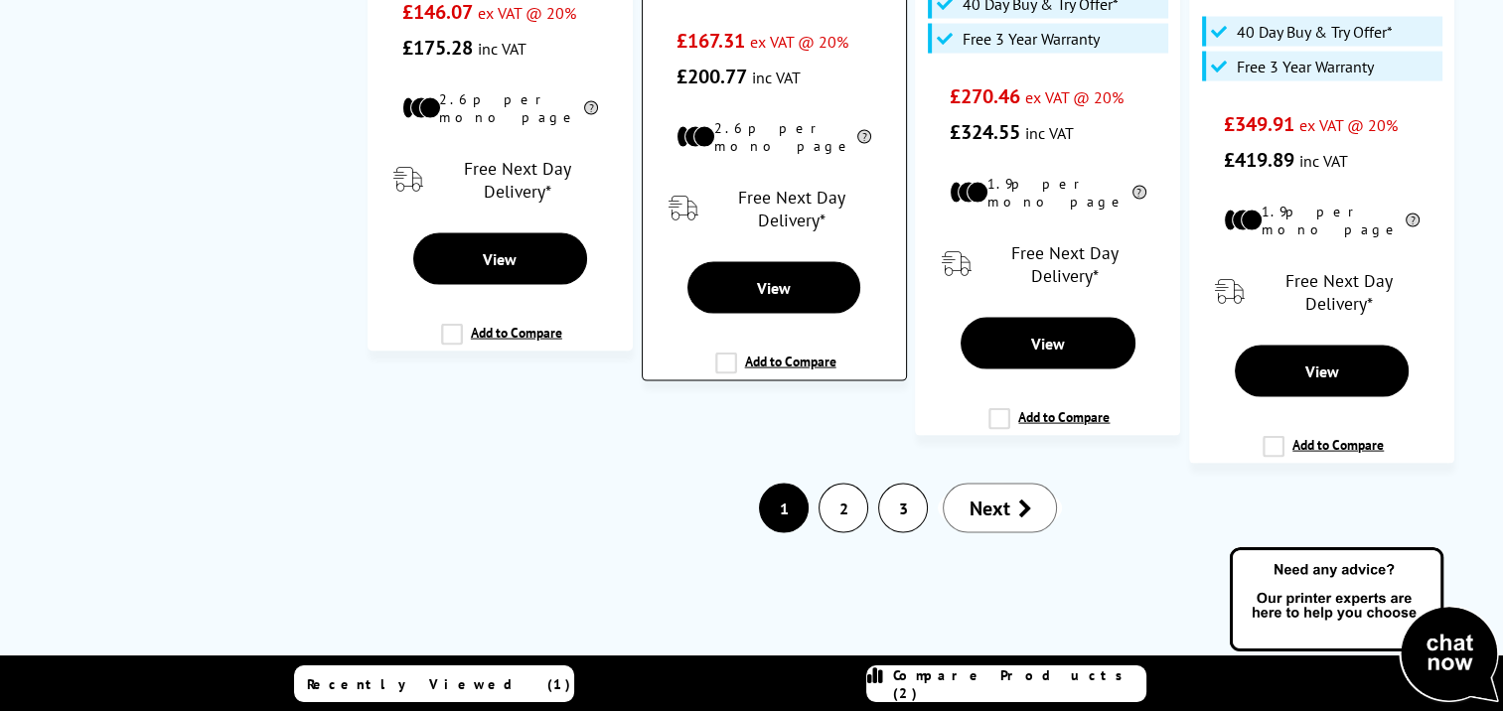
scroll to position [4073, 0]
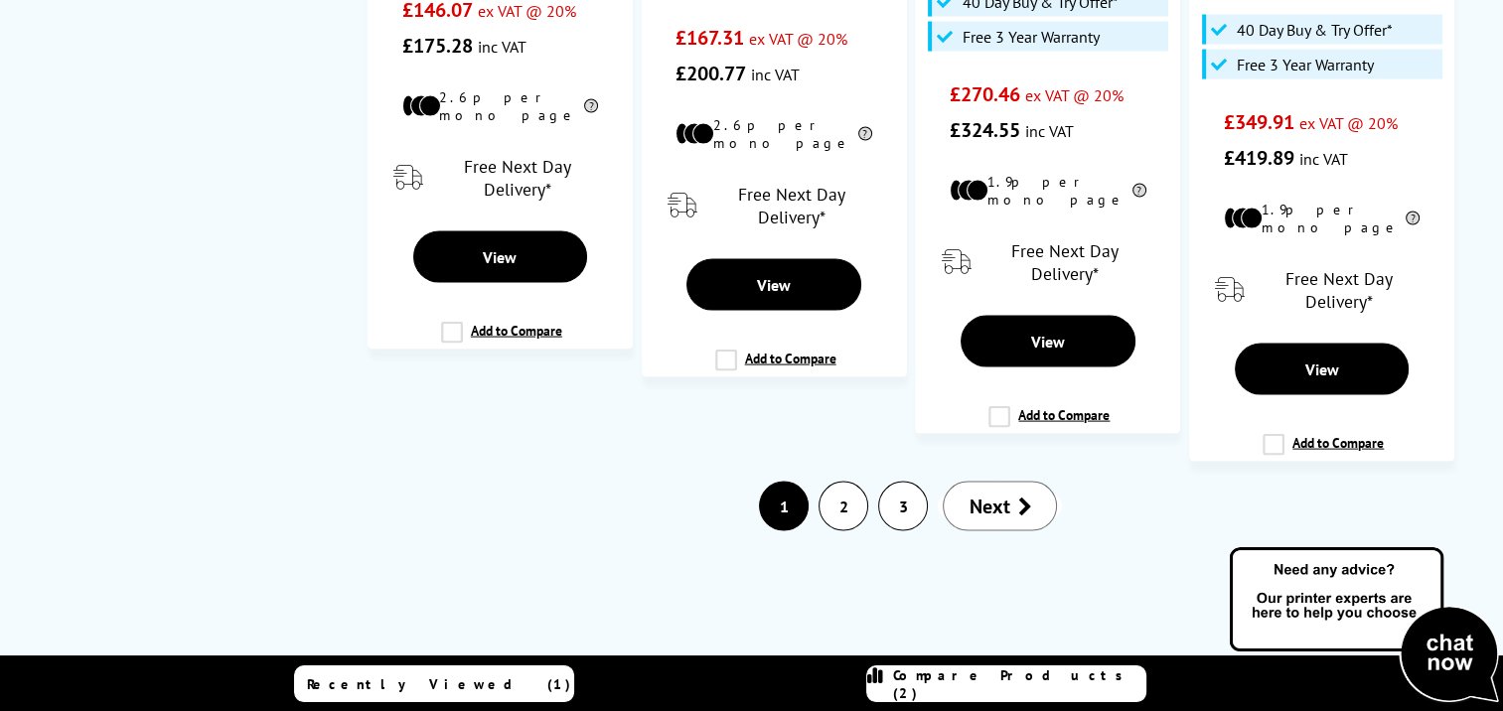
click at [846, 483] on link "2" at bounding box center [844, 507] width 48 height 48
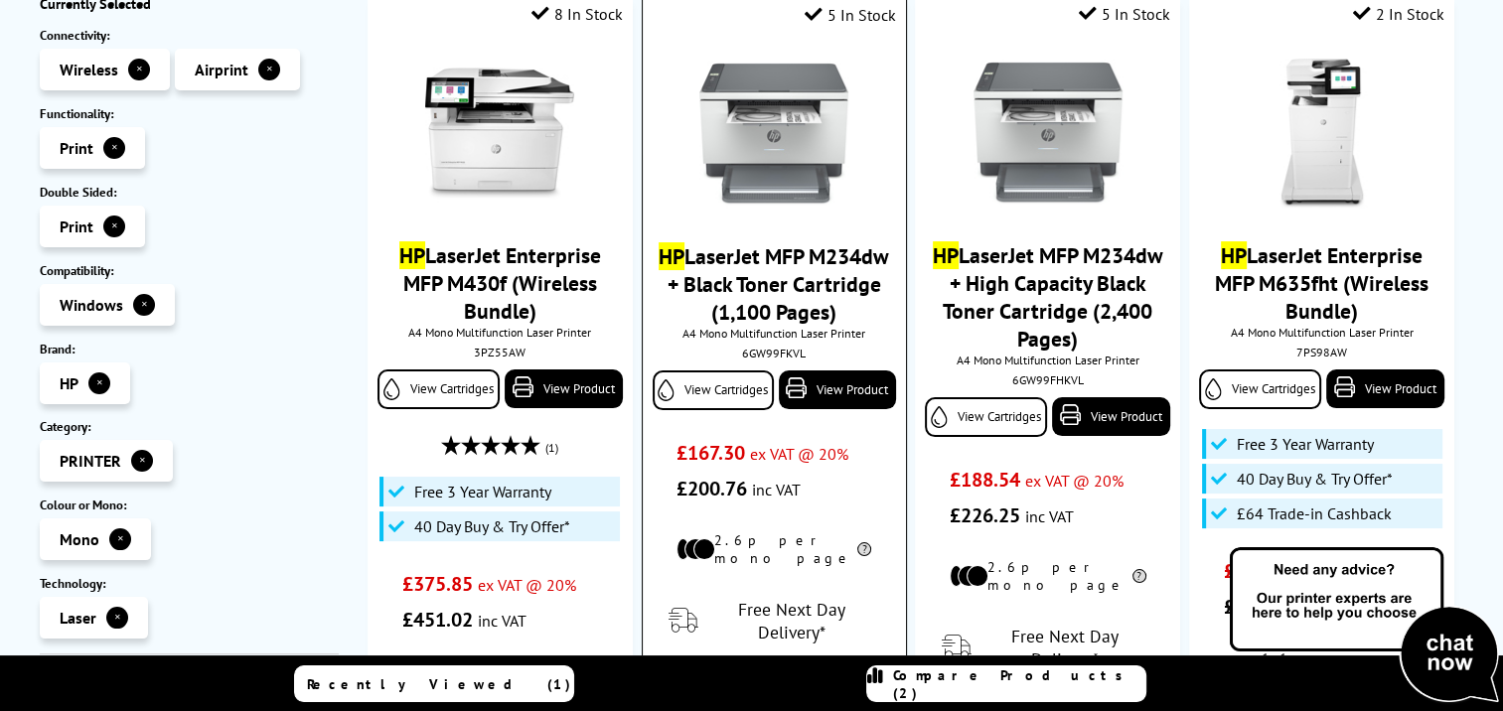
scroll to position [397, 0]
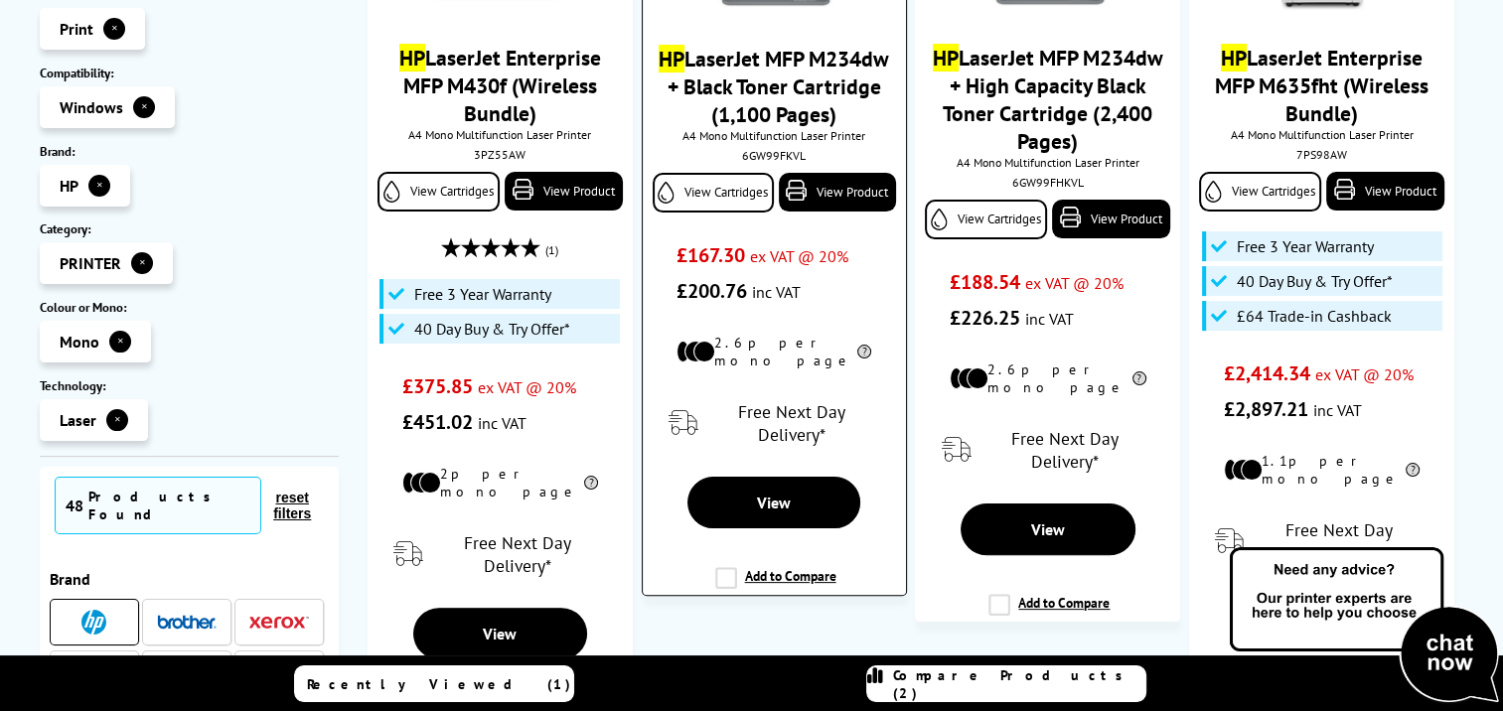
click at [720, 567] on label "Add to Compare" at bounding box center [775, 586] width 121 height 38
click at [0, 0] on input "Add to Compare" at bounding box center [0, 0] width 0 height 0
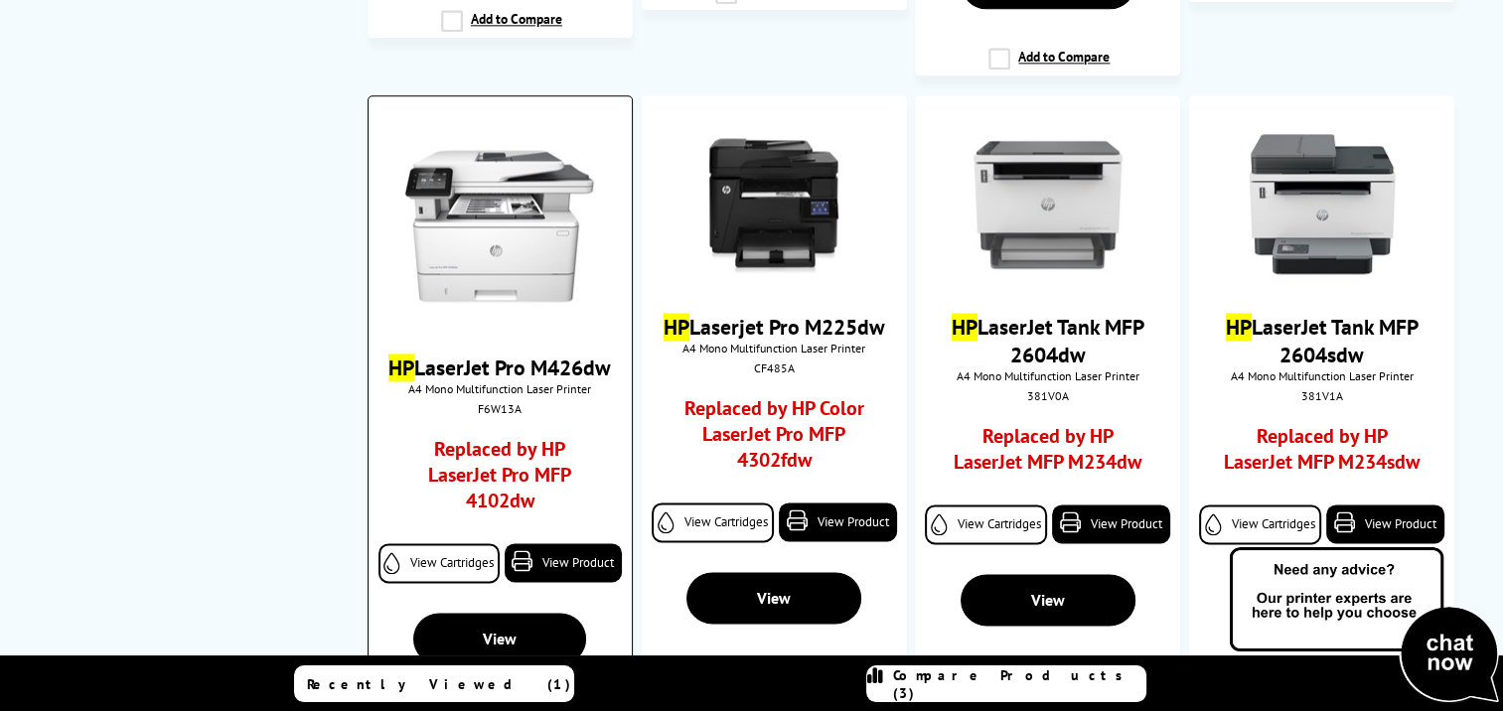
scroll to position [2980, 0]
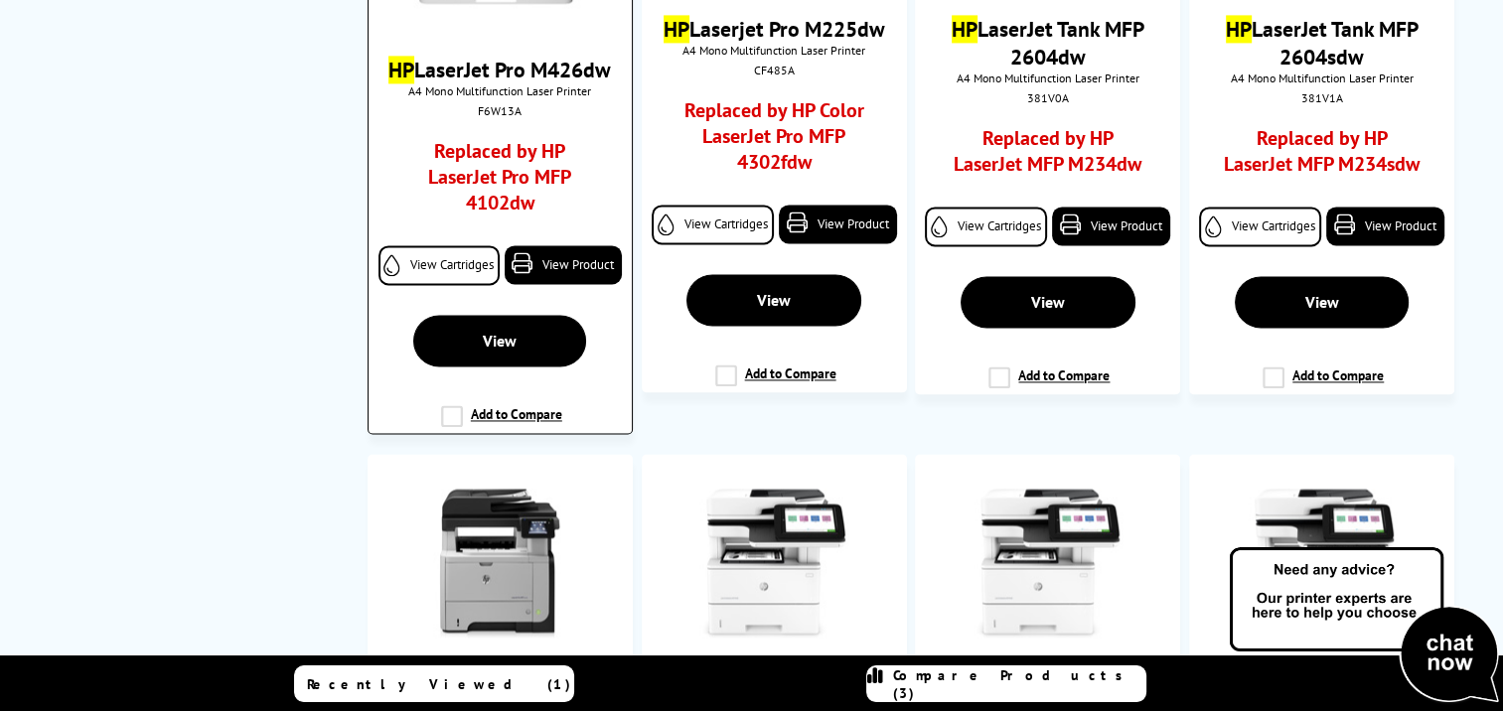
click at [443, 403] on div "Add to Compare" at bounding box center [500, 413] width 124 height 20
click at [452, 405] on label "Add to Compare" at bounding box center [501, 424] width 121 height 38
click at [0, 0] on input "Add to Compare" at bounding box center [0, 0] width 0 height 0
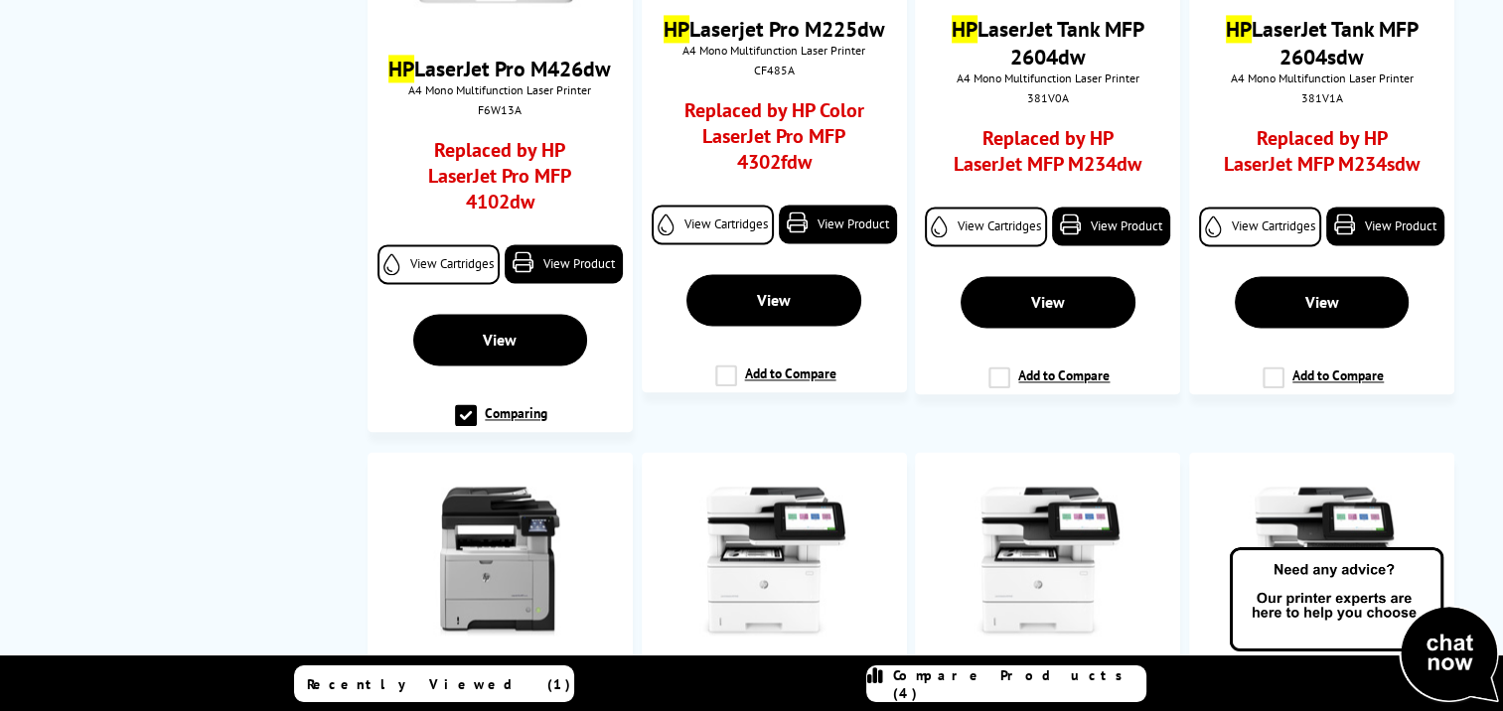
click at [963, 682] on span "Compare Products (4)" at bounding box center [1019, 685] width 252 height 36
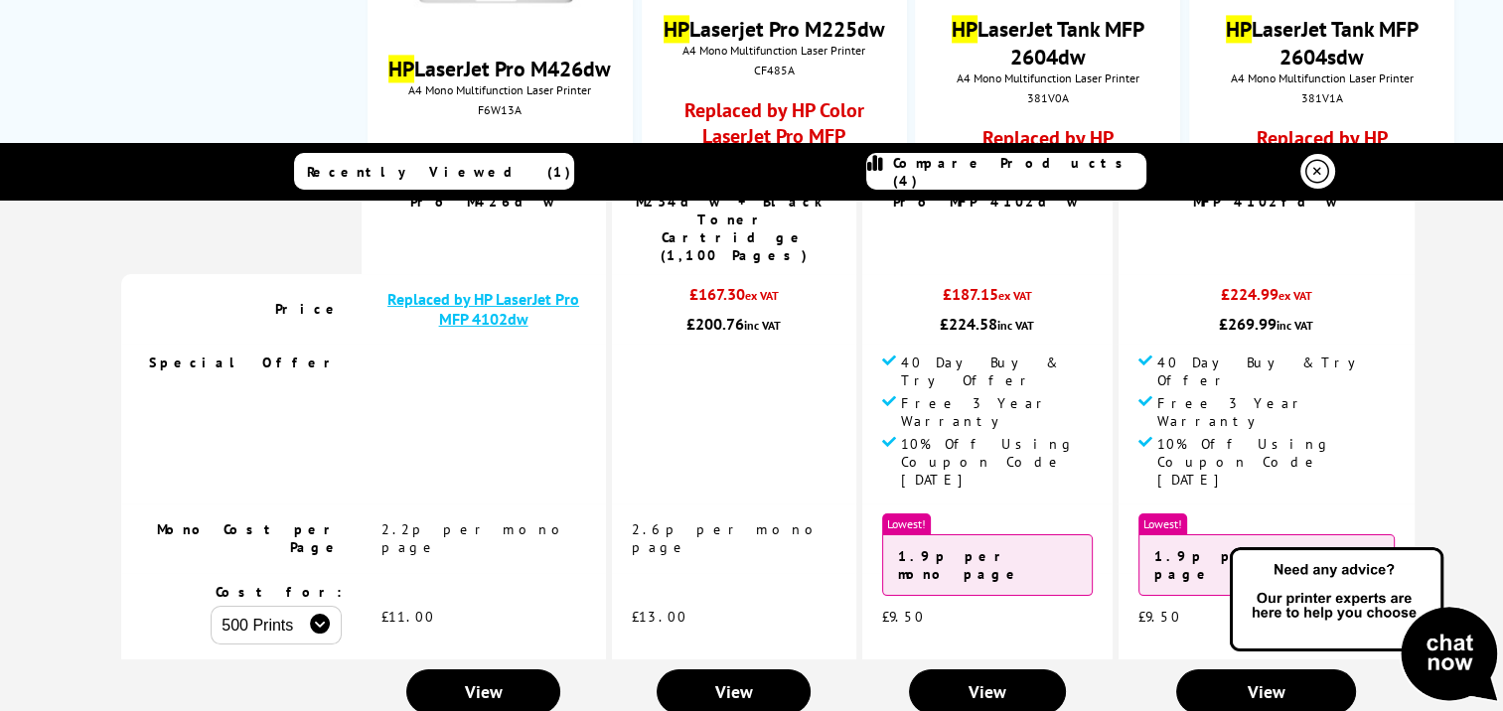
scroll to position [0, 0]
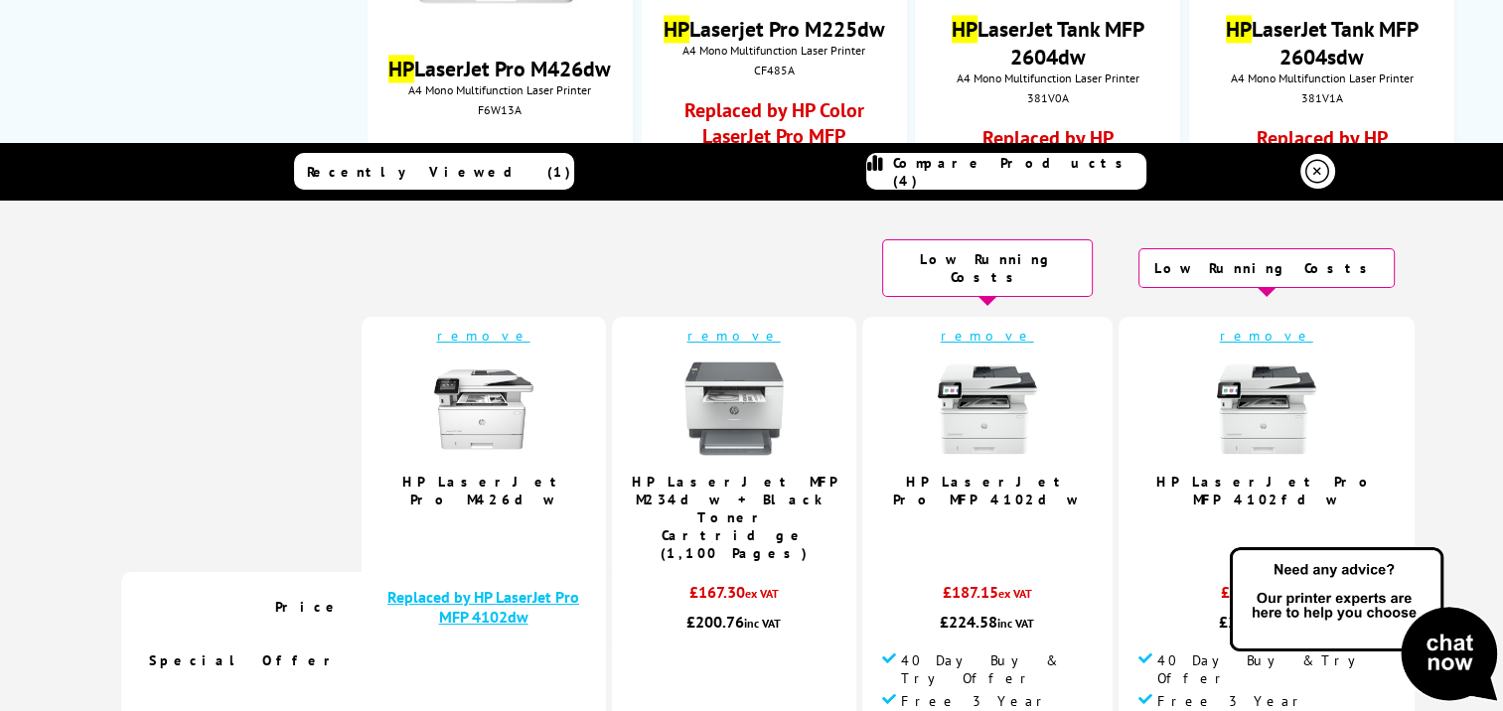
click at [509, 327] on link "remove" at bounding box center [483, 336] width 93 height 18
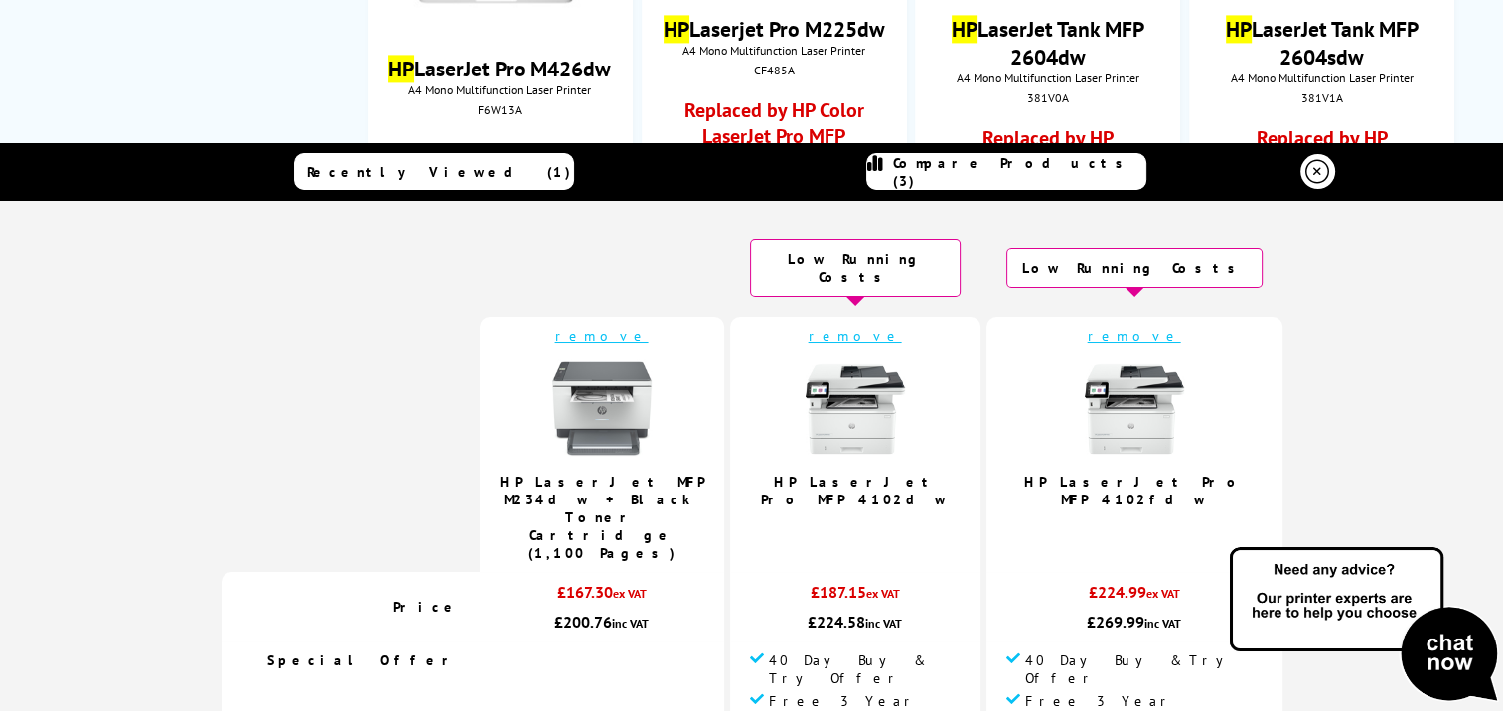
click at [636, 327] on link "remove" at bounding box center [601, 336] width 93 height 18
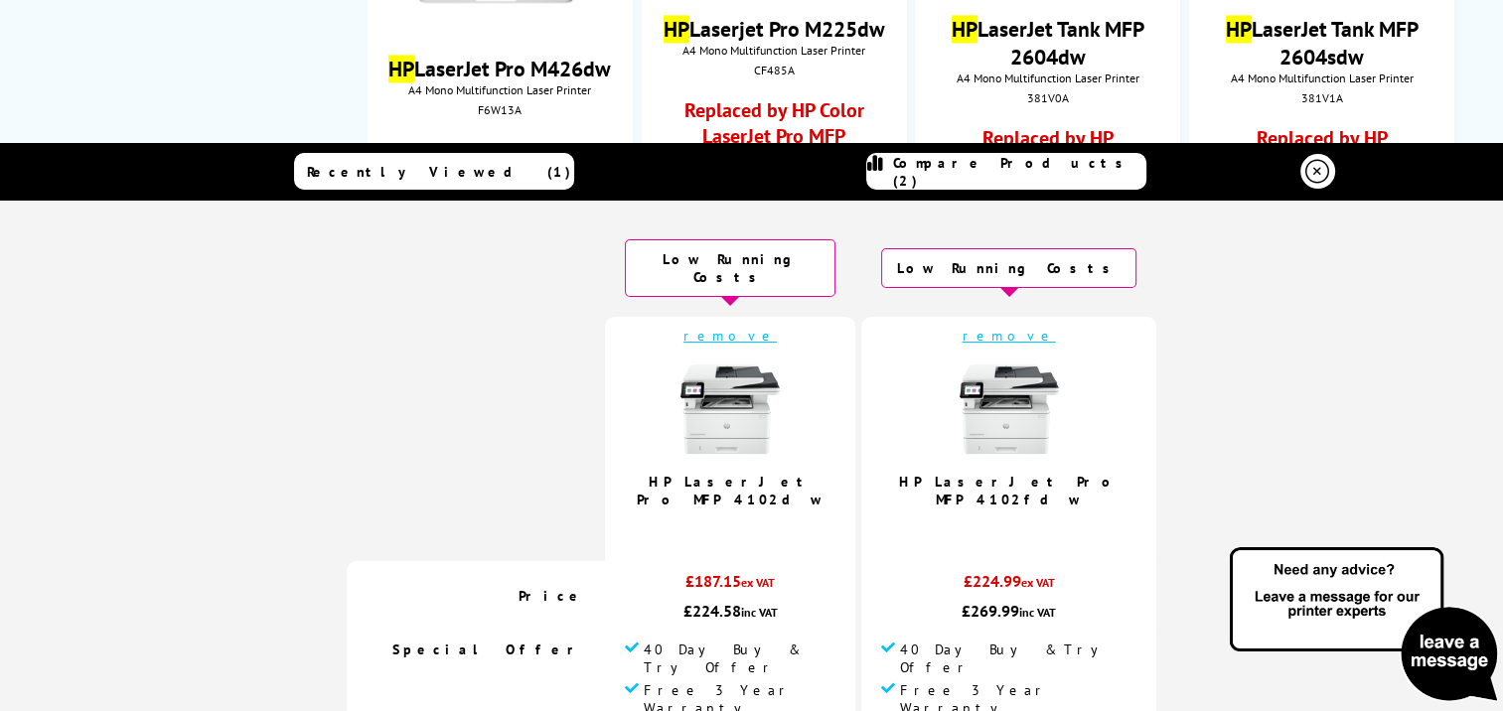
scroll to position [99, 0]
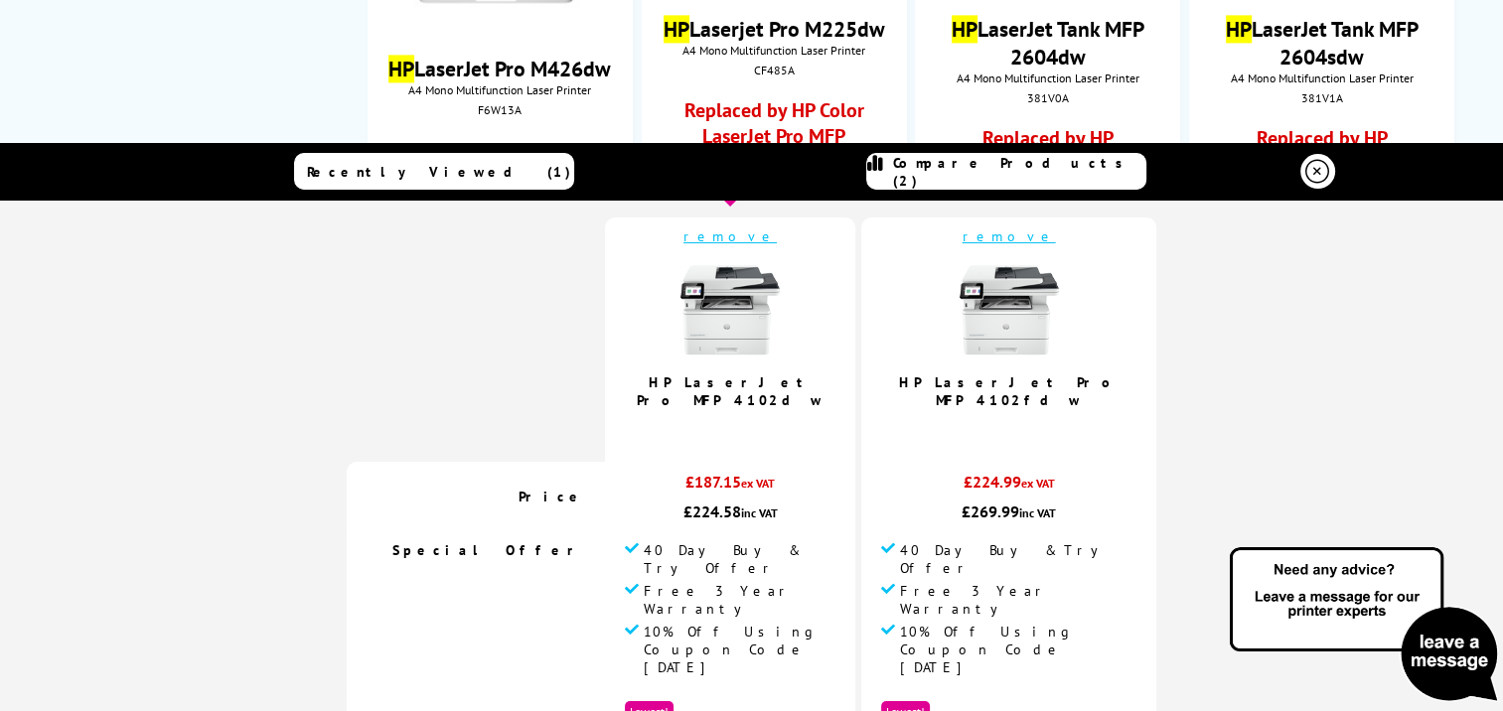
click at [744, 315] on img at bounding box center [729, 309] width 99 height 99
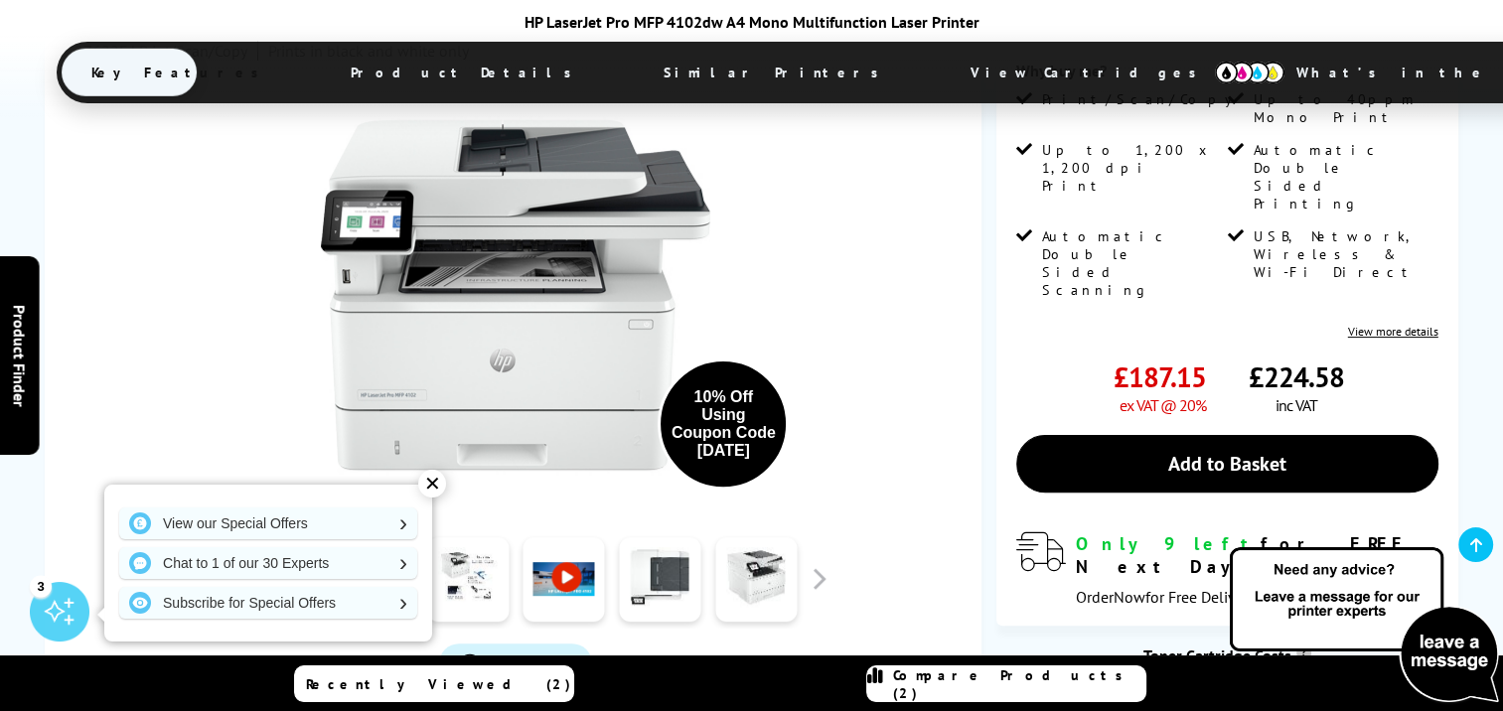
scroll to position [497, 0]
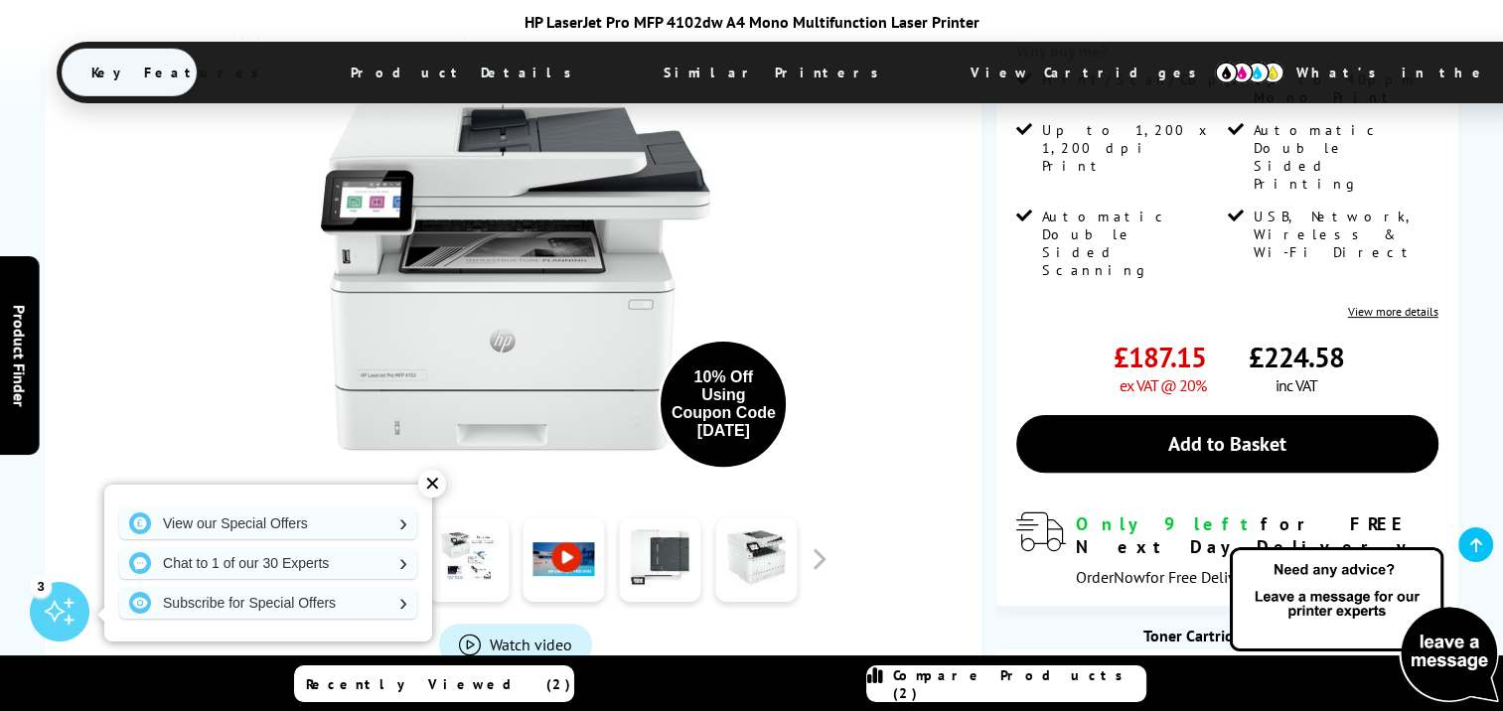
click at [427, 478] on div "✕" at bounding box center [432, 484] width 28 height 28
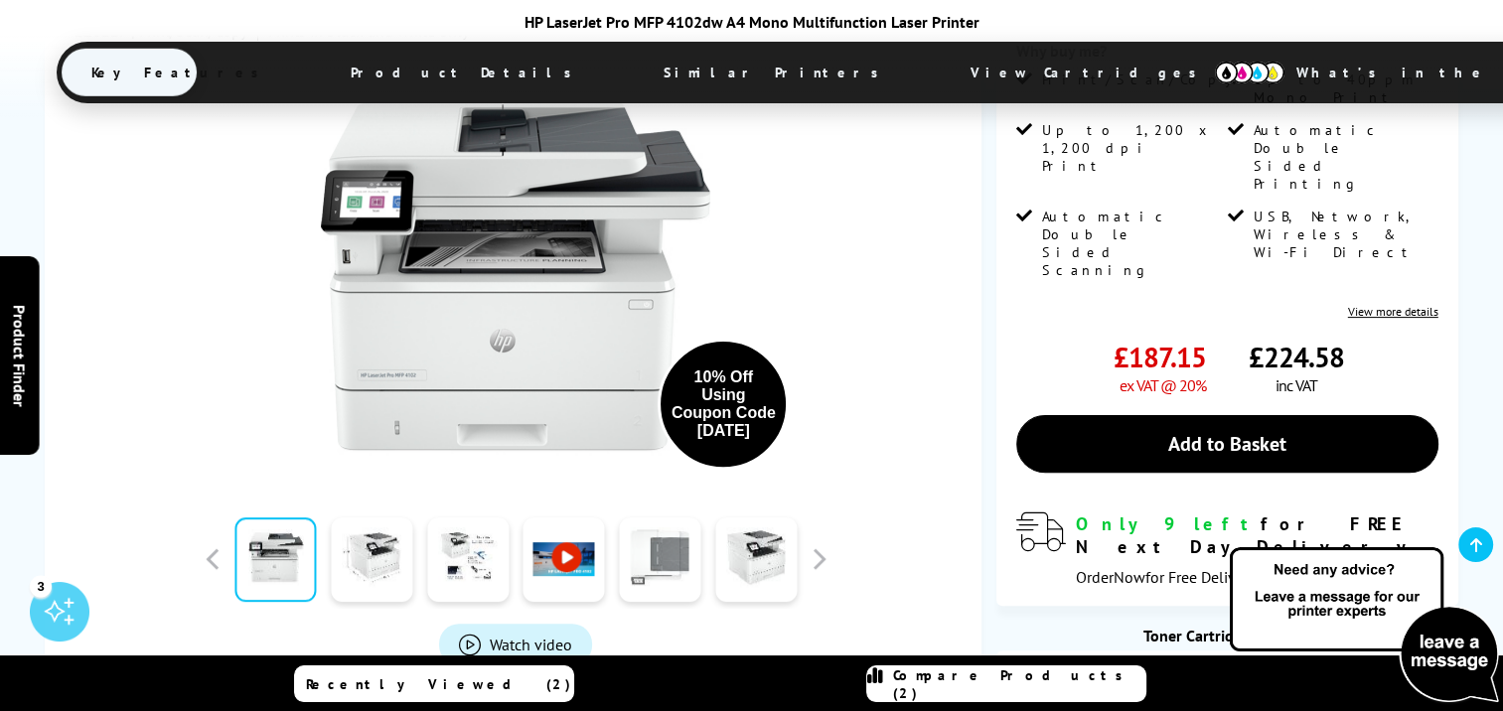
click at [669, 518] on link at bounding box center [659, 560] width 81 height 84
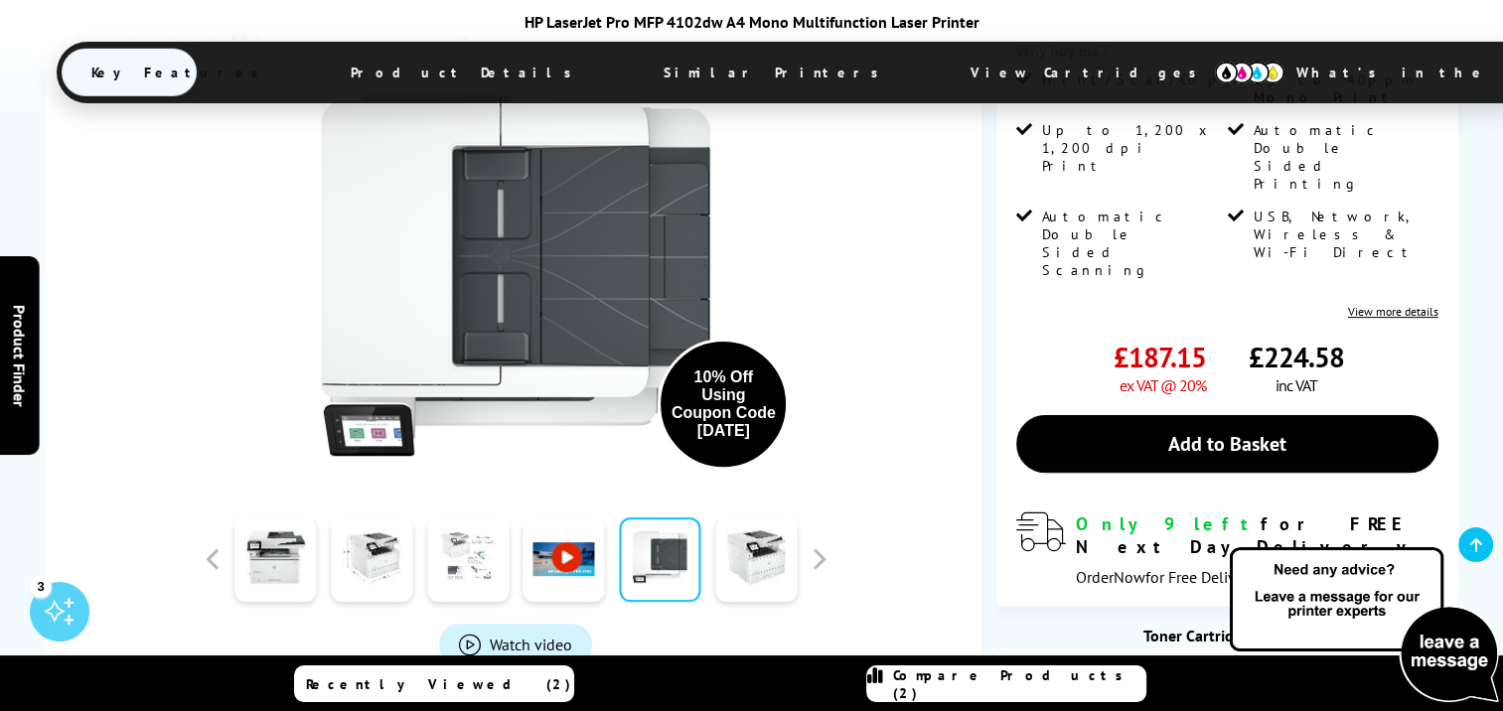
click at [465, 518] on link at bounding box center [467, 560] width 81 height 84
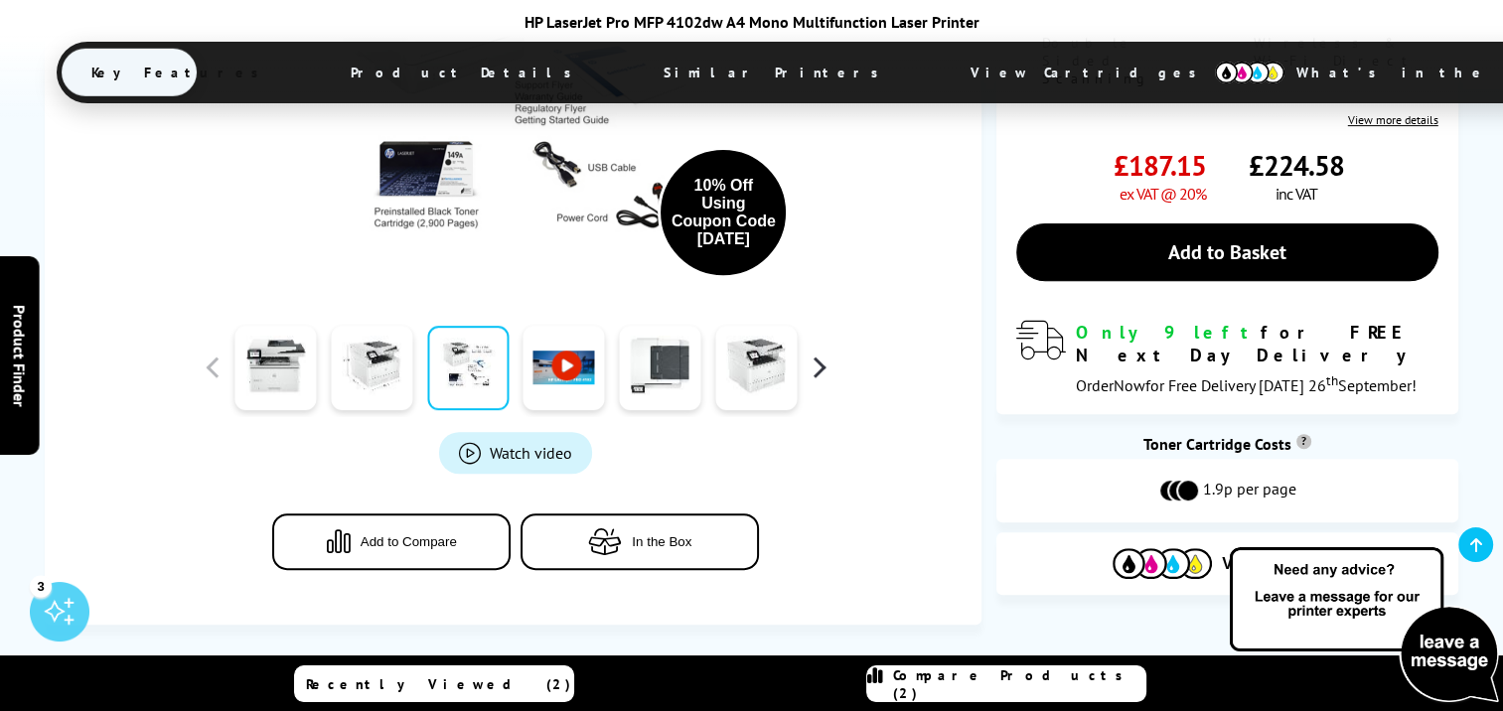
scroll to position [695, 0]
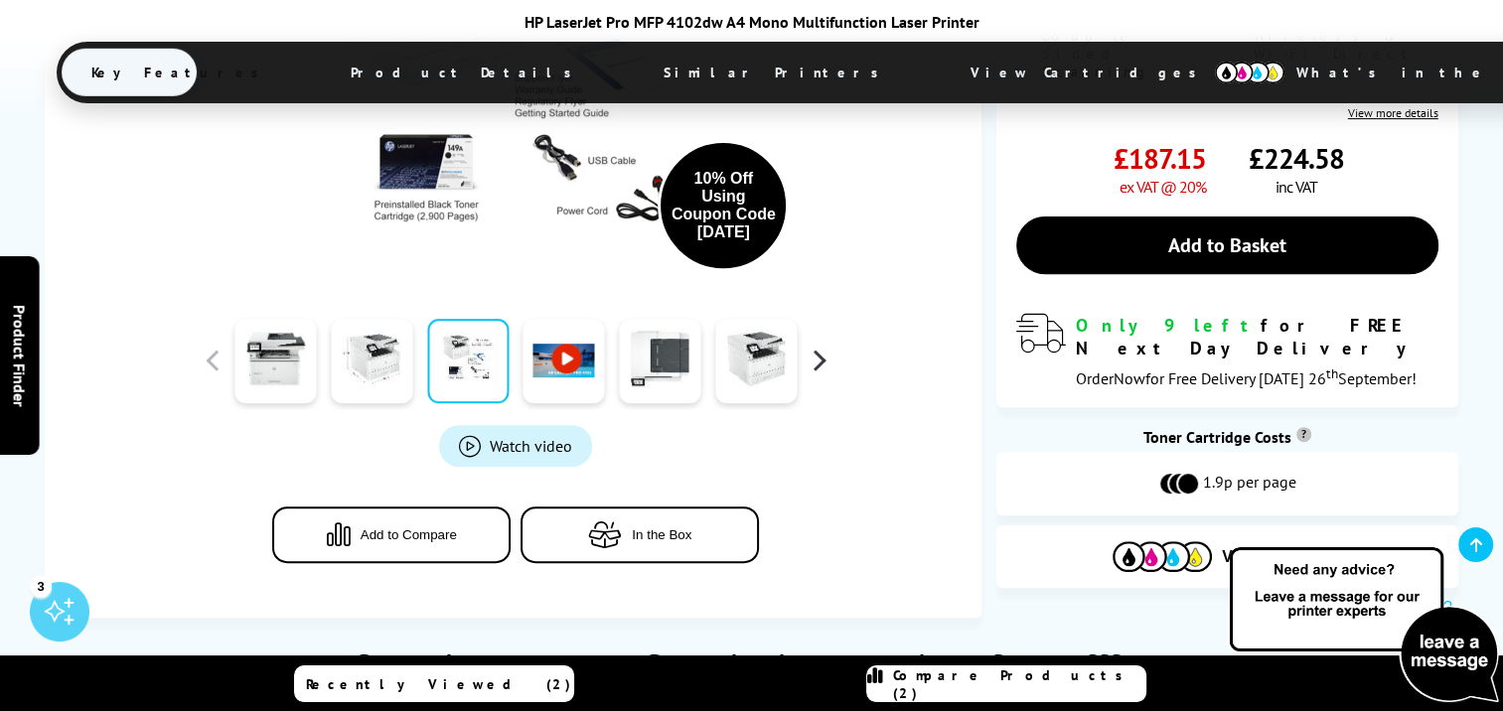
click at [818, 346] on button "button" at bounding box center [819, 361] width 30 height 30
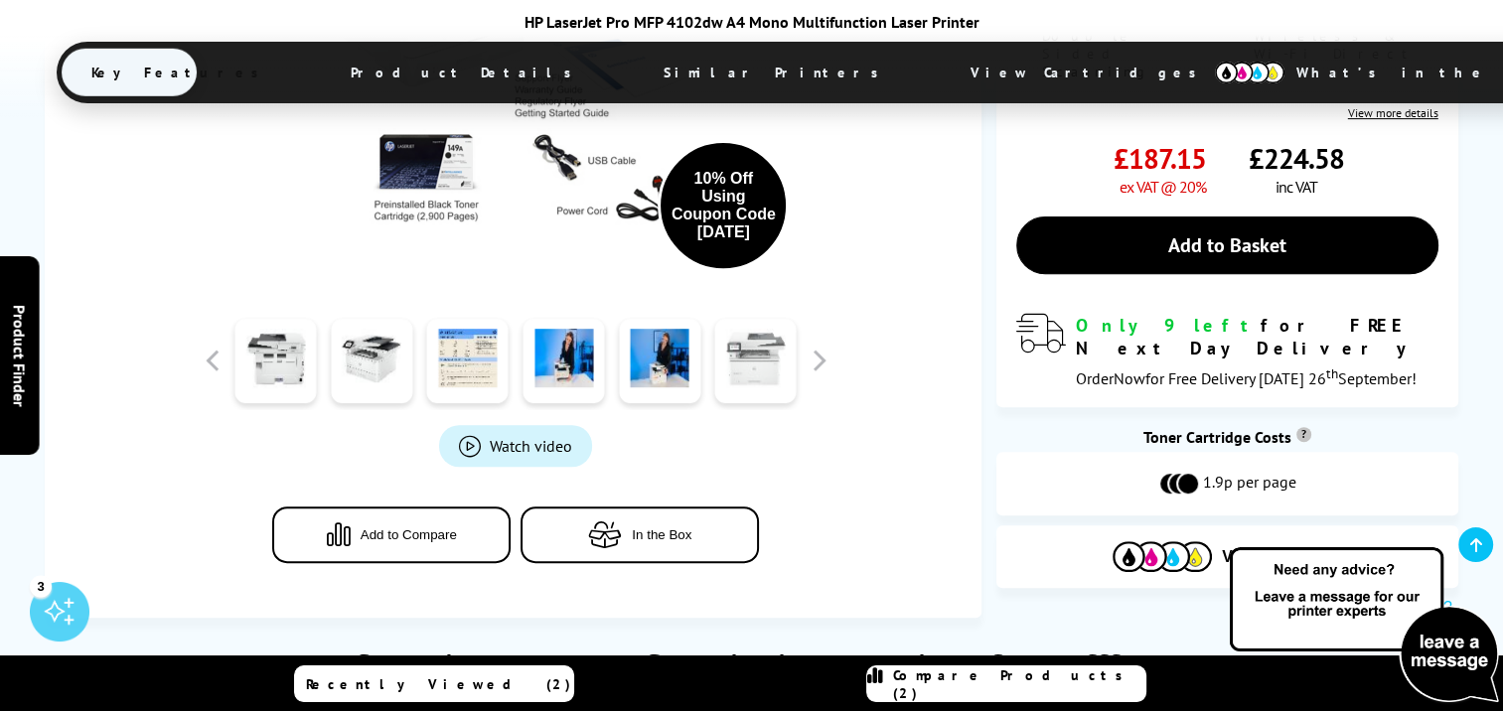
click at [755, 319] on link at bounding box center [755, 361] width 81 height 84
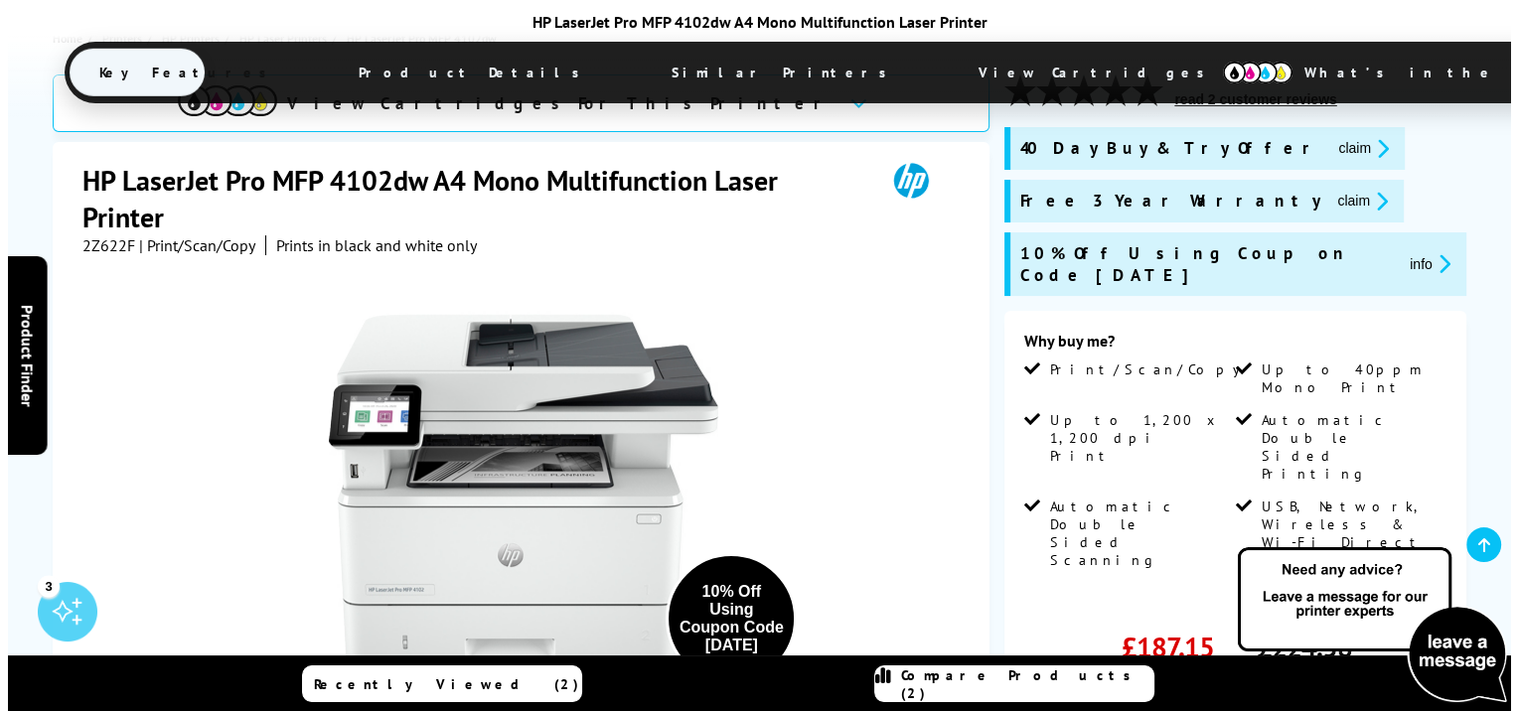
scroll to position [497, 0]
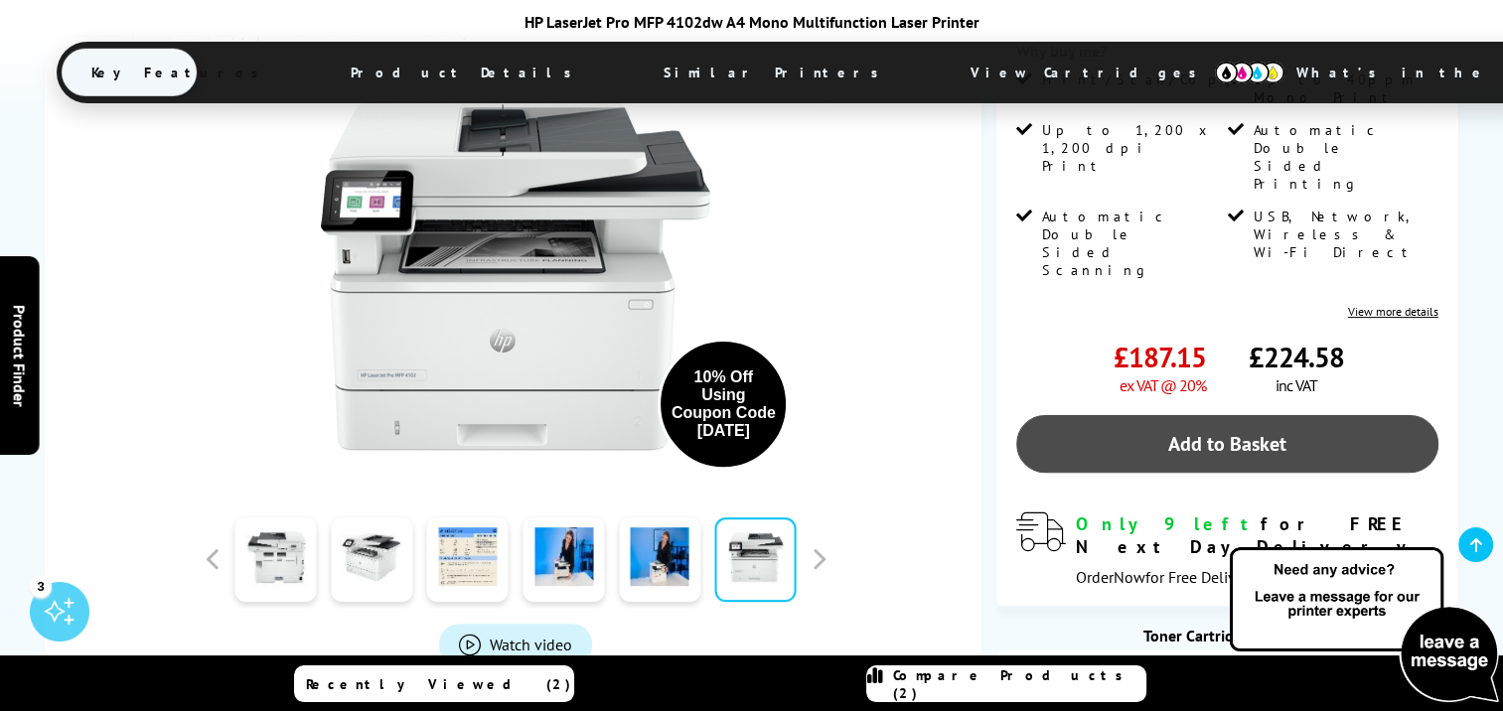
click at [1088, 415] on link "Add to Basket" at bounding box center [1226, 444] width 421 height 58
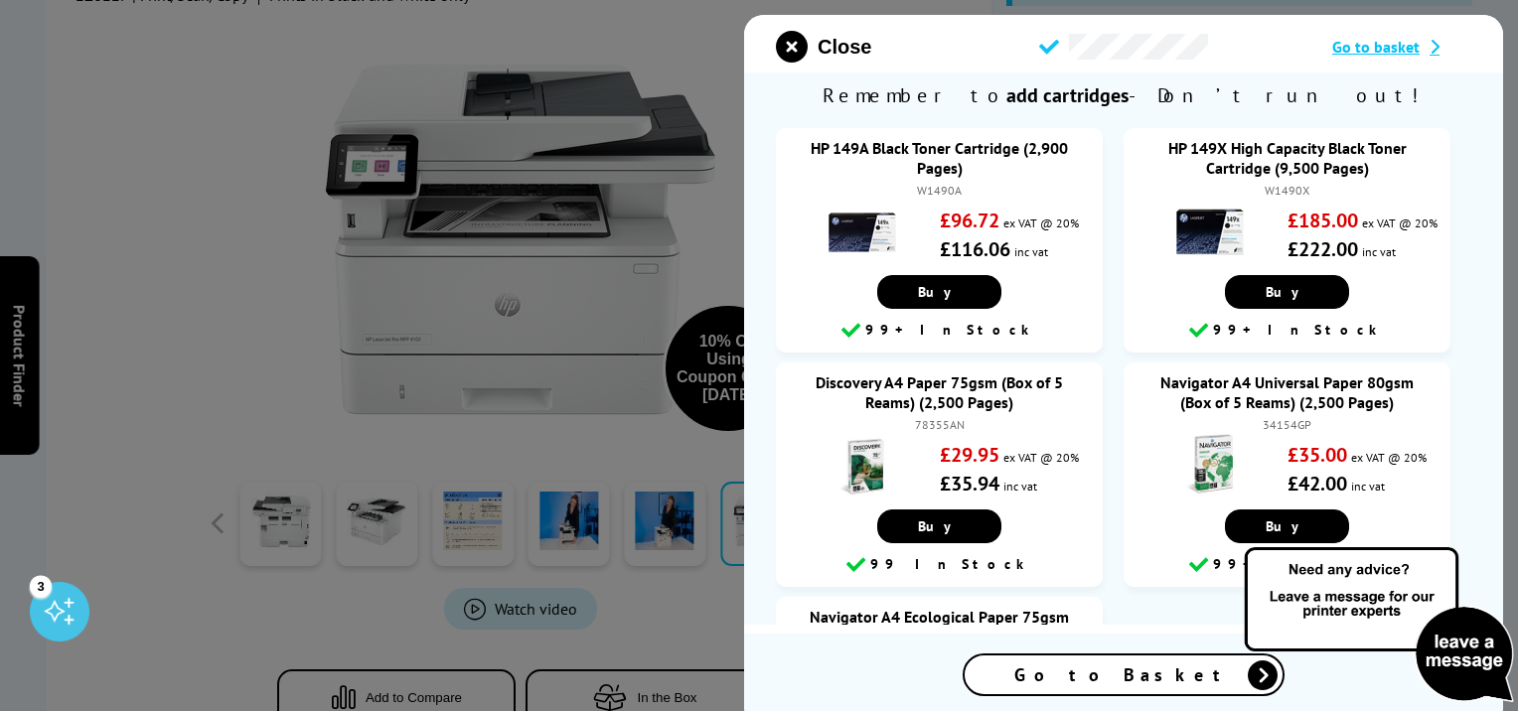
click at [1371, 45] on span "Go to basket" at bounding box center [1375, 47] width 87 height 20
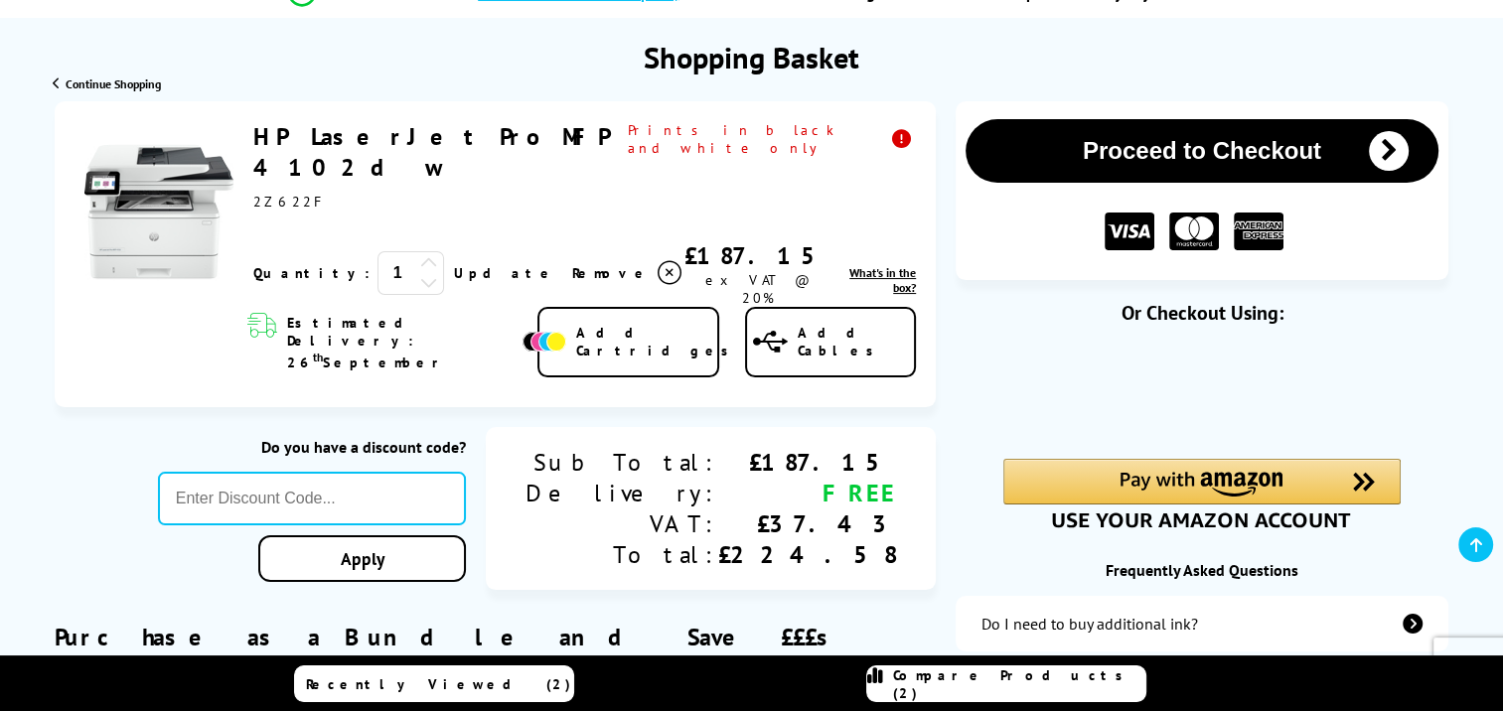
scroll to position [199, 0]
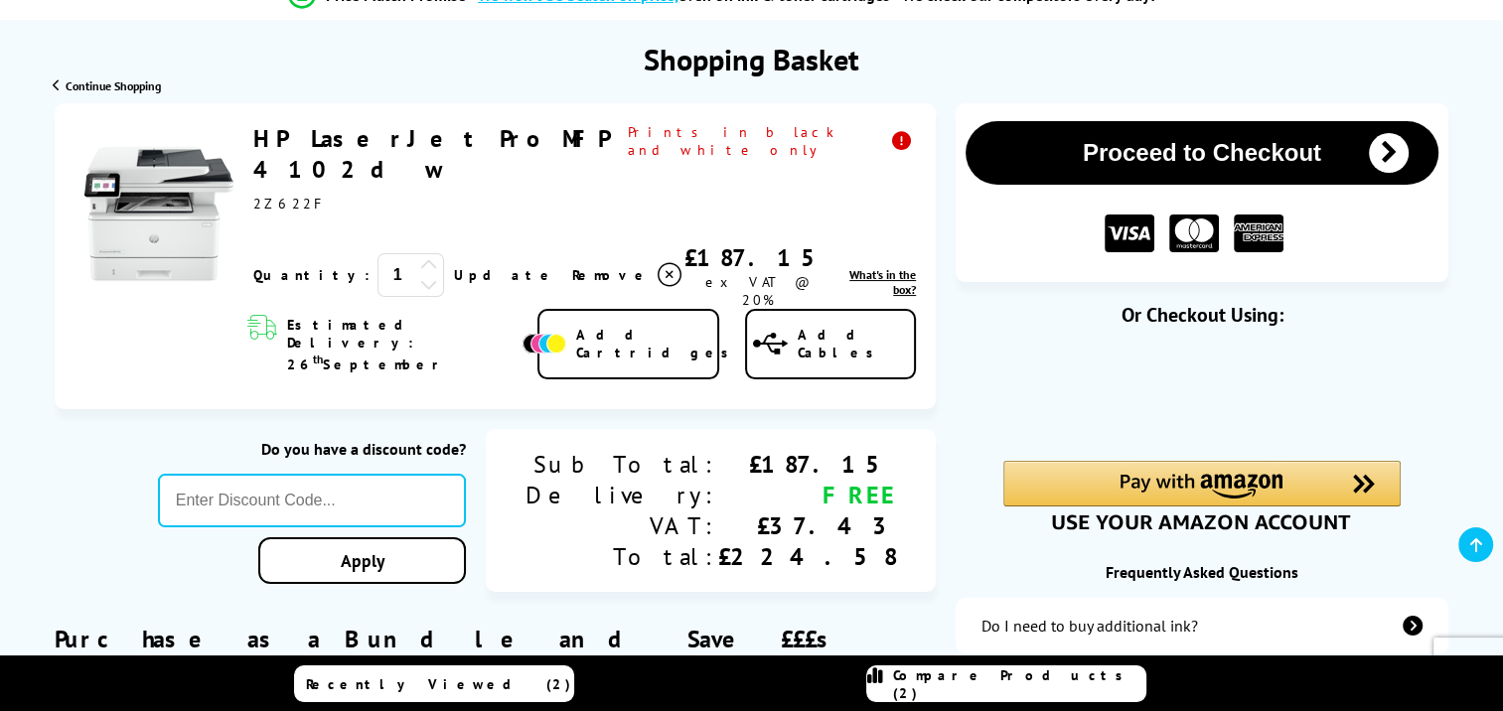
click at [849, 267] on span "What's in the box?" at bounding box center [882, 282] width 67 height 30
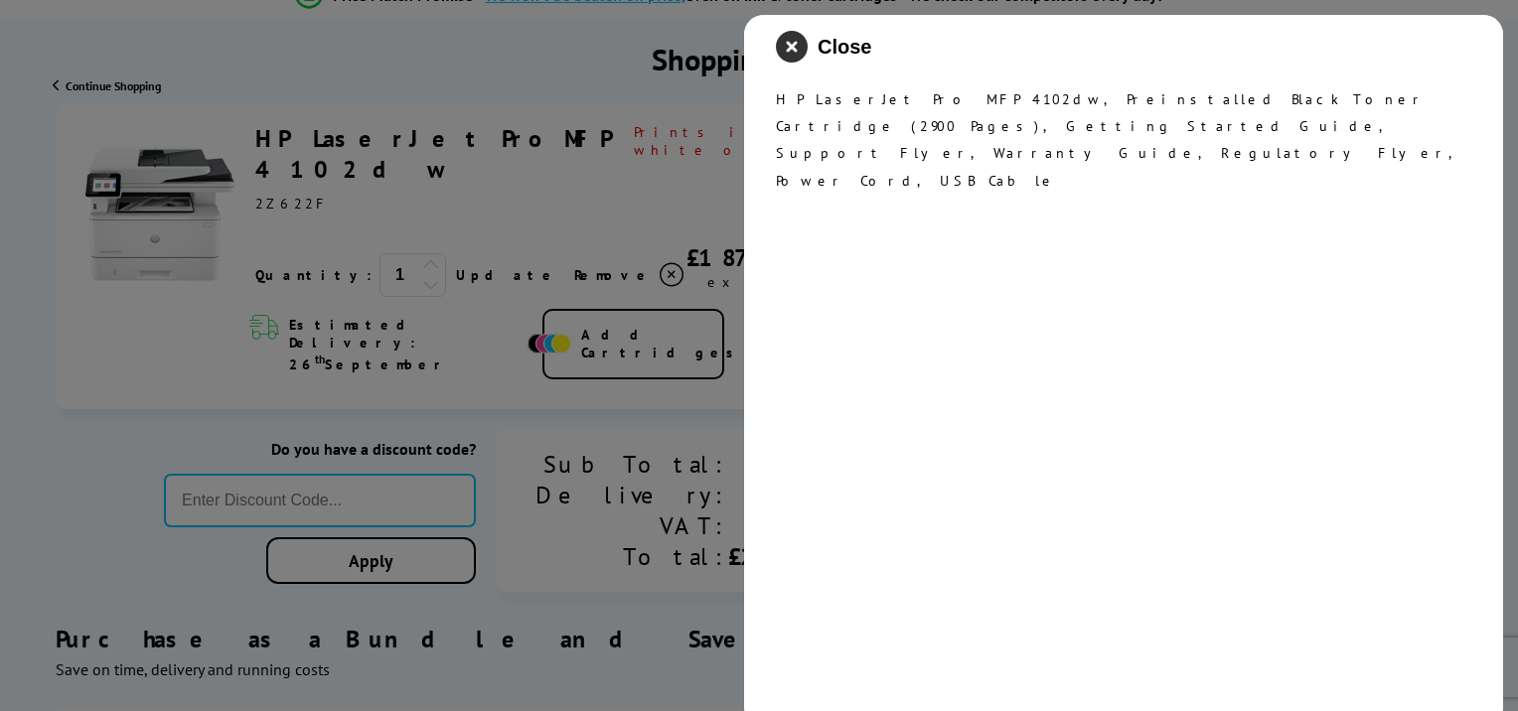
click at [799, 46] on icon "close modal" at bounding box center [792, 47] width 32 height 32
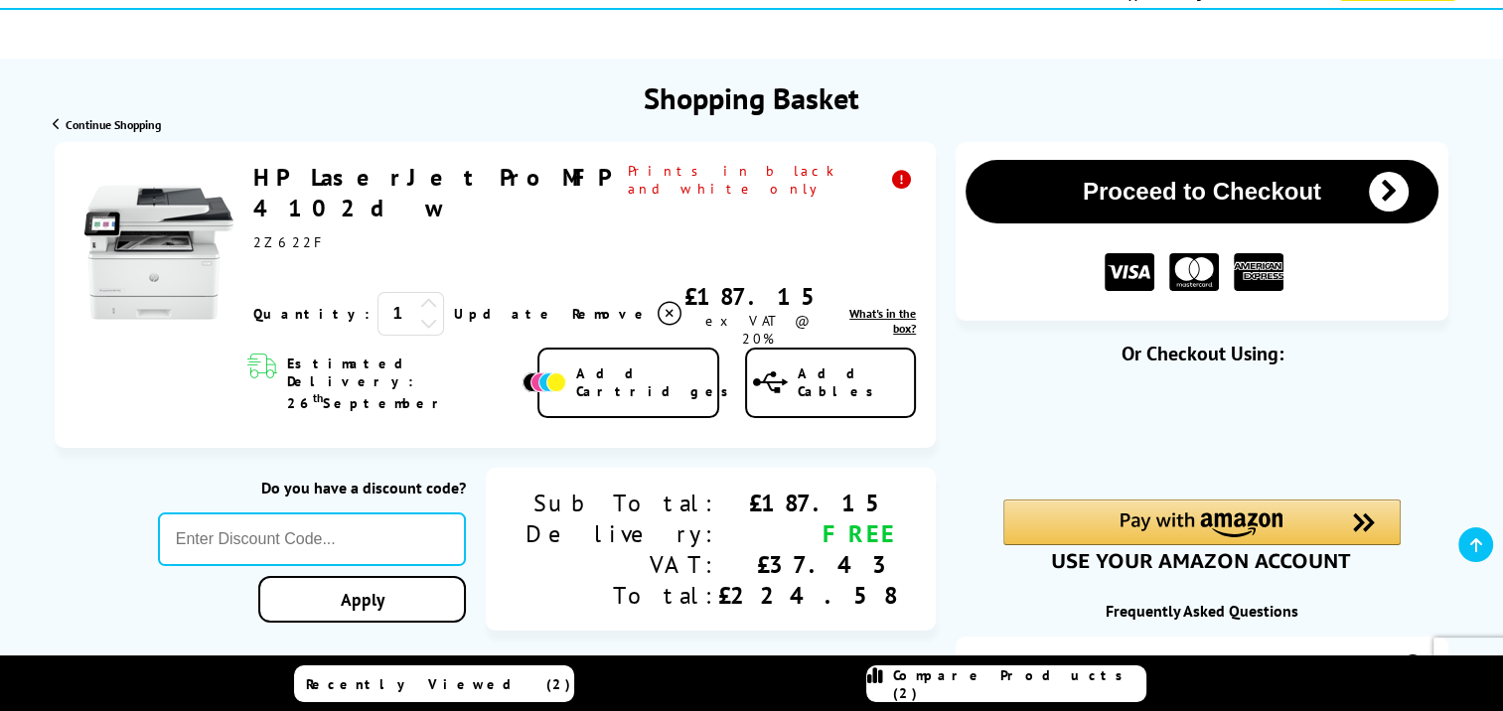
scroll to position [99, 0]
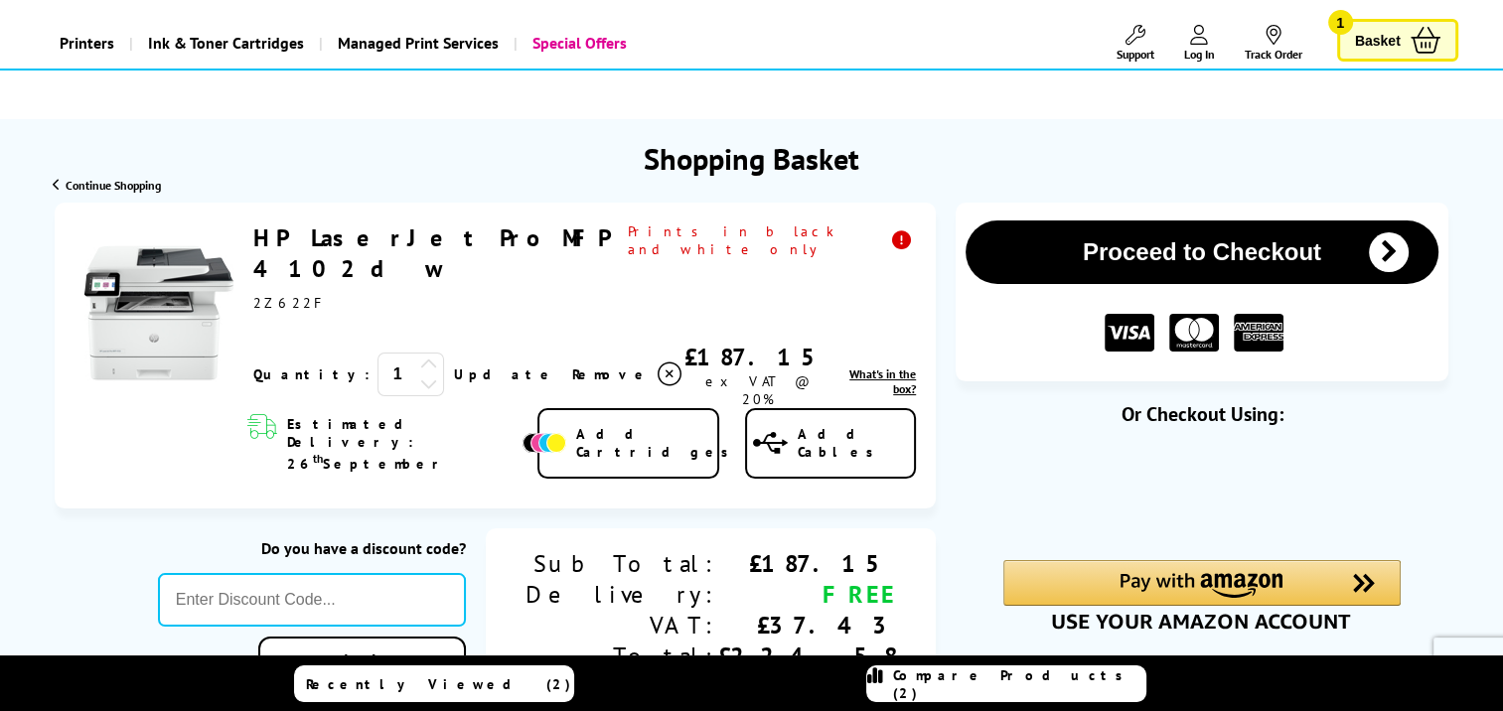
click at [1368, 38] on span "Basket" at bounding box center [1378, 40] width 46 height 27
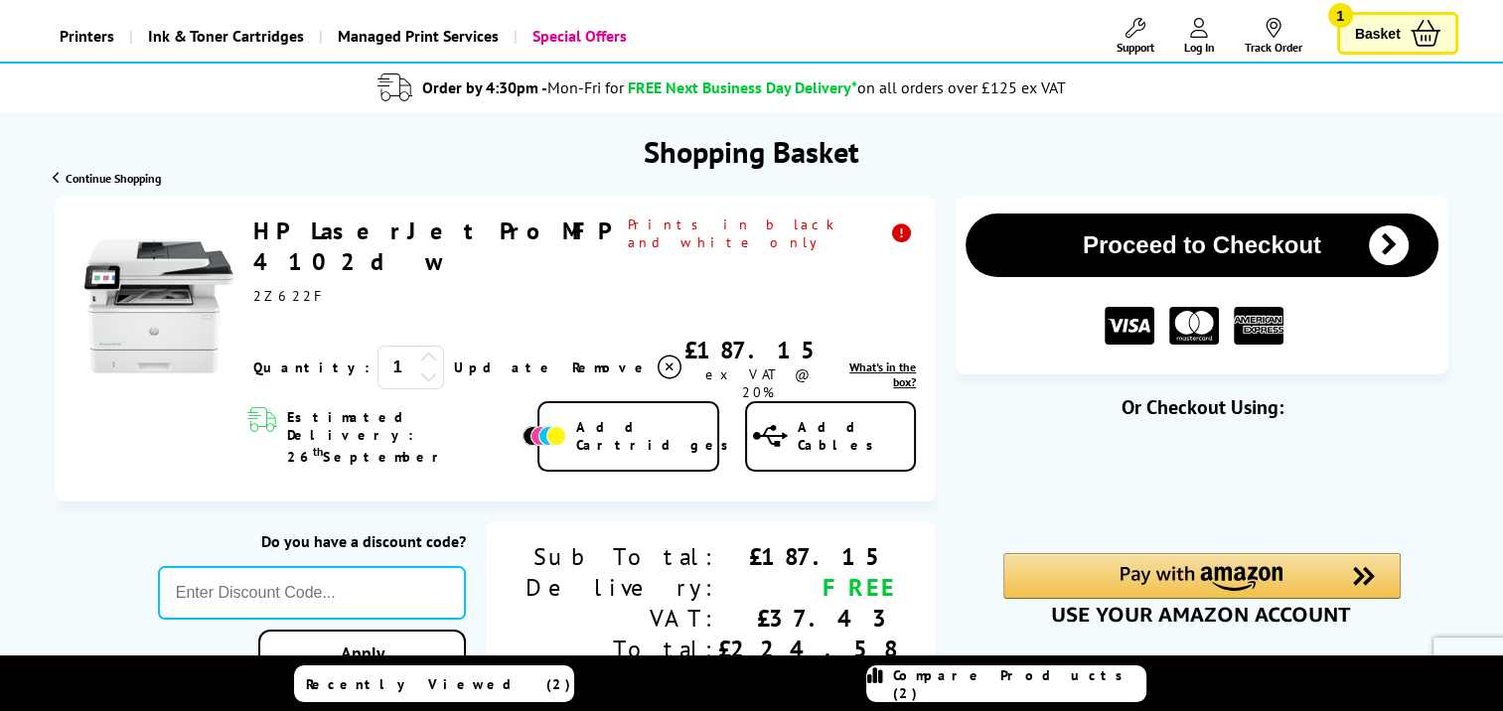
scroll to position [99, 0]
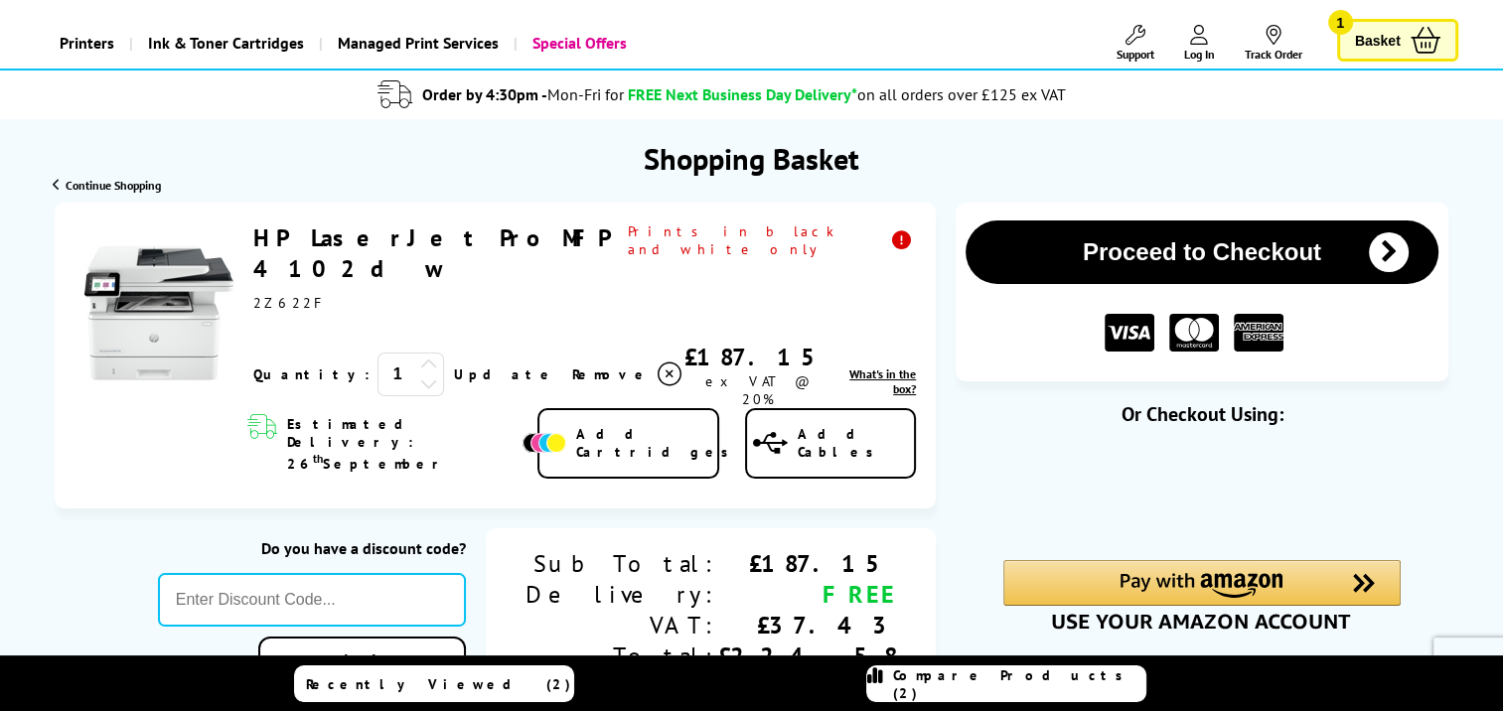
drag, startPoint x: 566, startPoint y: 234, endPoint x: 247, endPoint y: 241, distance: 318.9
click at [247, 241] on div "HP LaserJet Pro MFP 4102dw ex VAT @ 20% 1 Update" at bounding box center [579, 316] width 673 height 186
drag, startPoint x: 247, startPoint y: 241, endPoint x: 294, endPoint y: 236, distance: 47.0
copy link "HP LaserJet Pro MFP 4102dw"
